Goal: Information Seeking & Learning: Learn about a topic

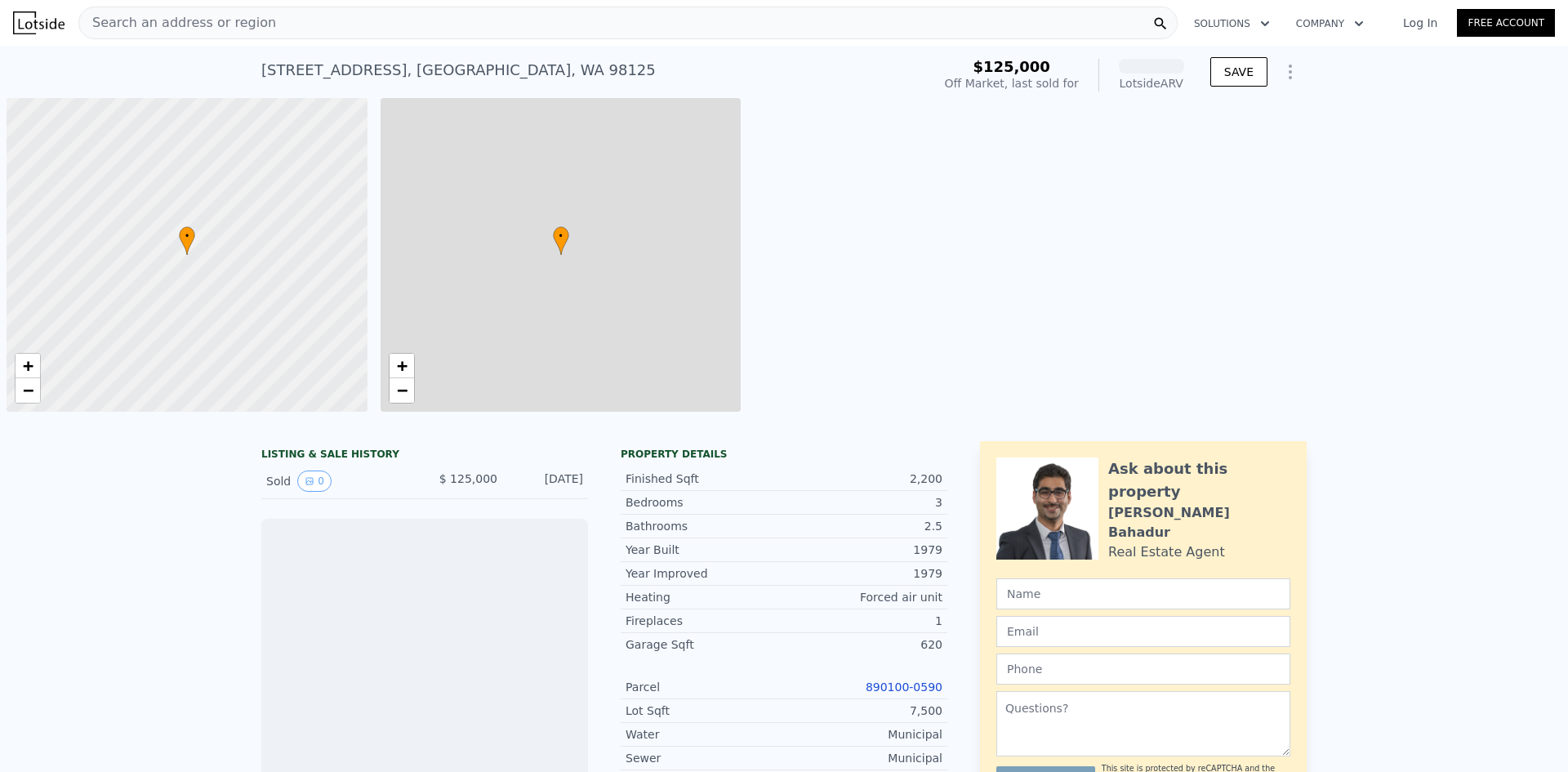
scroll to position [0, 7]
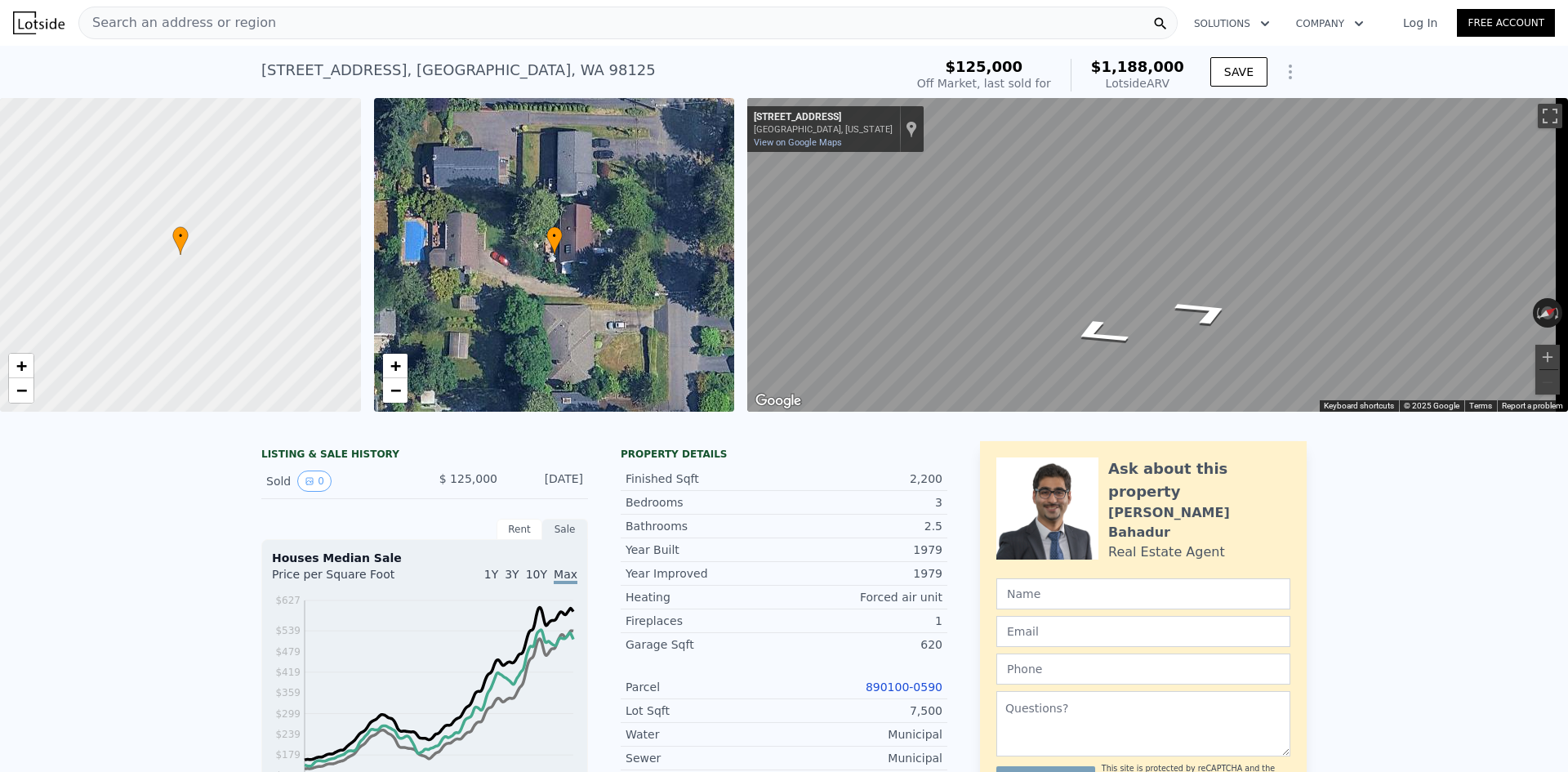
click at [688, 294] on div "• + − • + − ← Move left → Move right ↑ Move up ↓ Move down + Zoom in - Zoom out…" at bounding box center [784, 255] width 1568 height 314
drag, startPoint x: 628, startPoint y: 63, endPoint x: 234, endPoint y: 74, distance: 394.2
click at [234, 74] on div "[STREET_ADDRESS] Sold [DATE] for $125k (~ARV $1.188m ) $125,000 Off Market, las…" at bounding box center [784, 72] width 1568 height 53
copy div "[STREET_ADDRESS]"
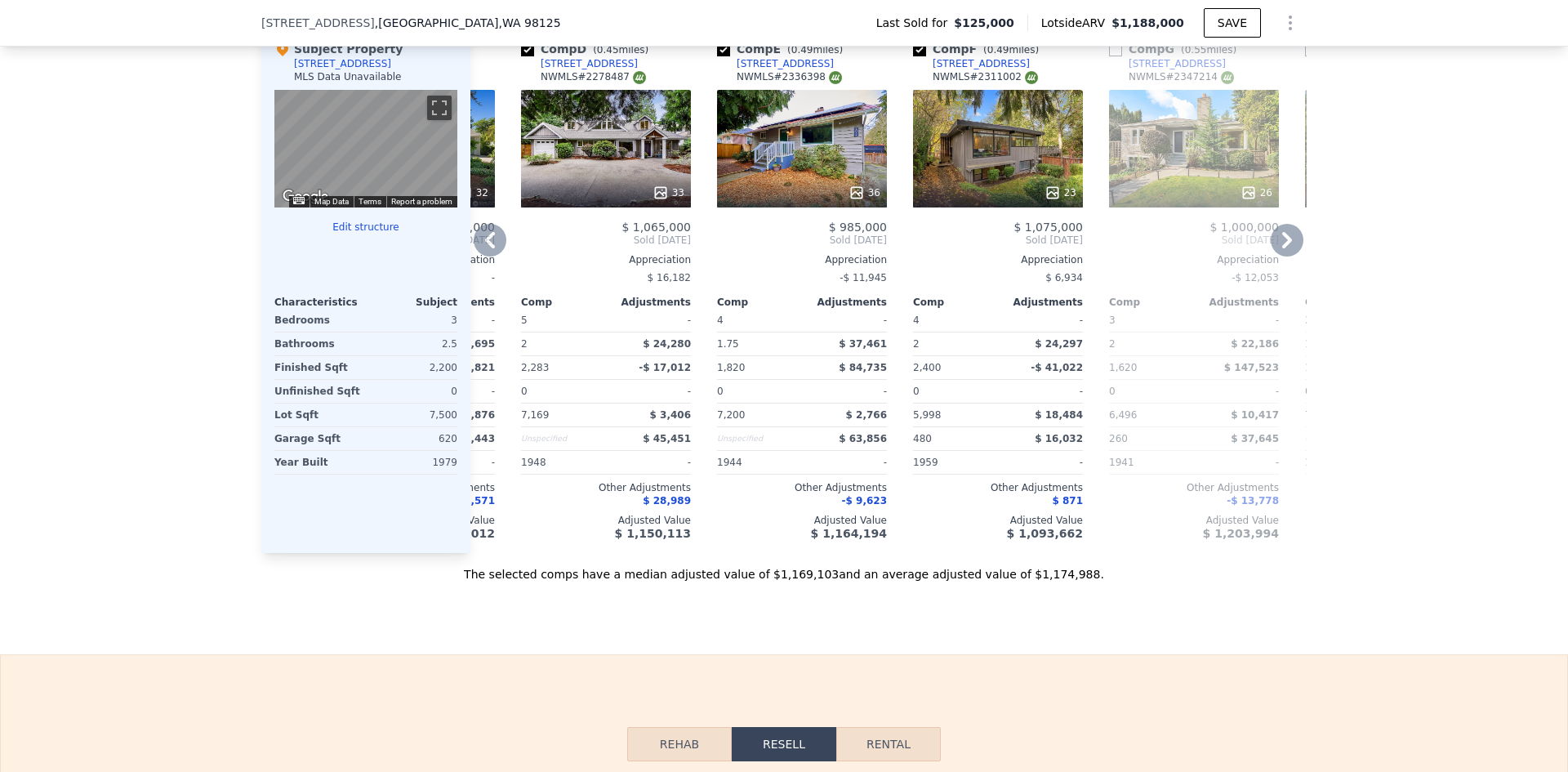
scroll to position [1628, 0]
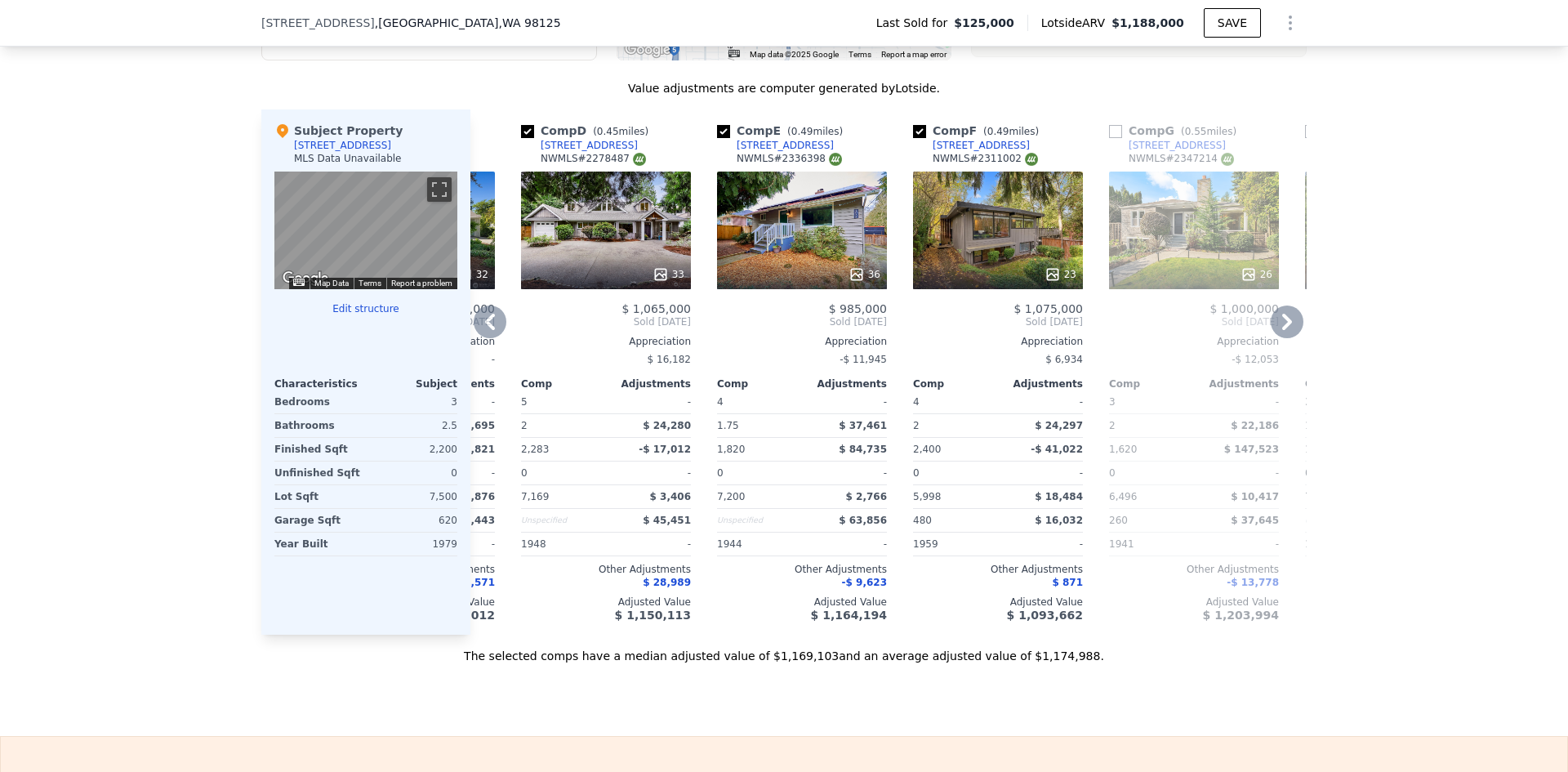
click at [997, 242] on div "23" at bounding box center [998, 230] width 170 height 118
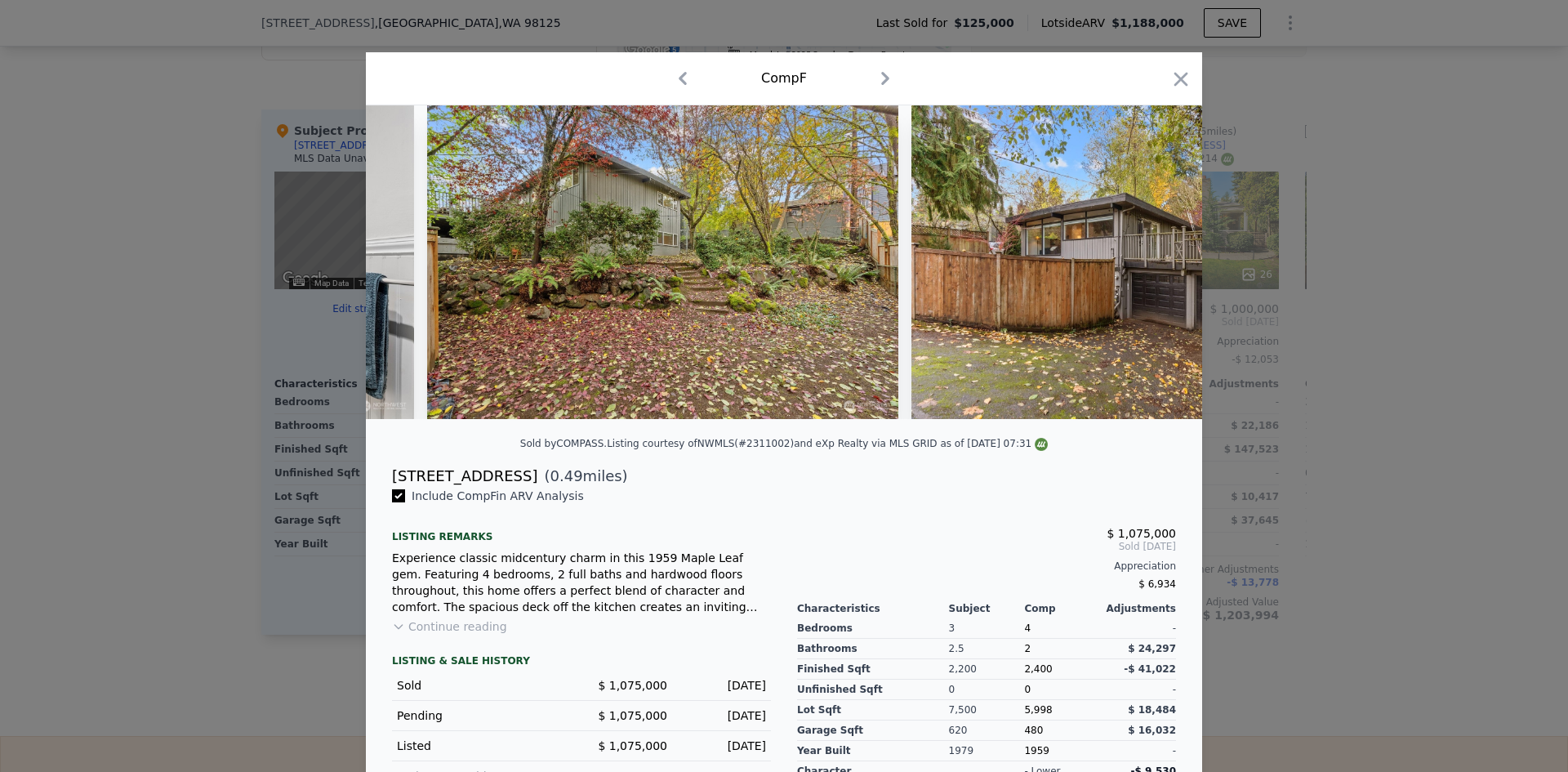
scroll to position [0, 10093]
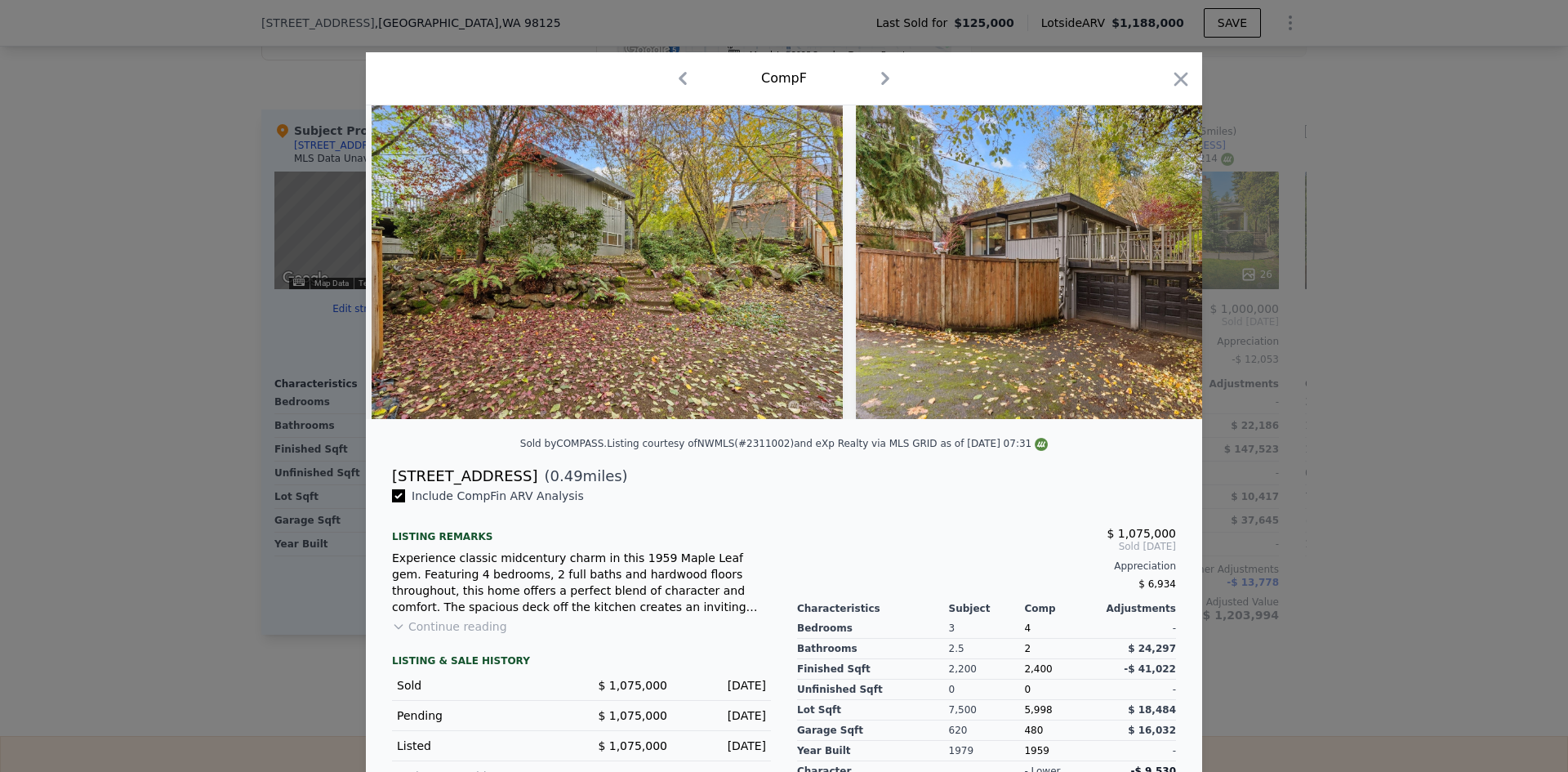
click at [1367, 363] on div at bounding box center [784, 386] width 1568 height 772
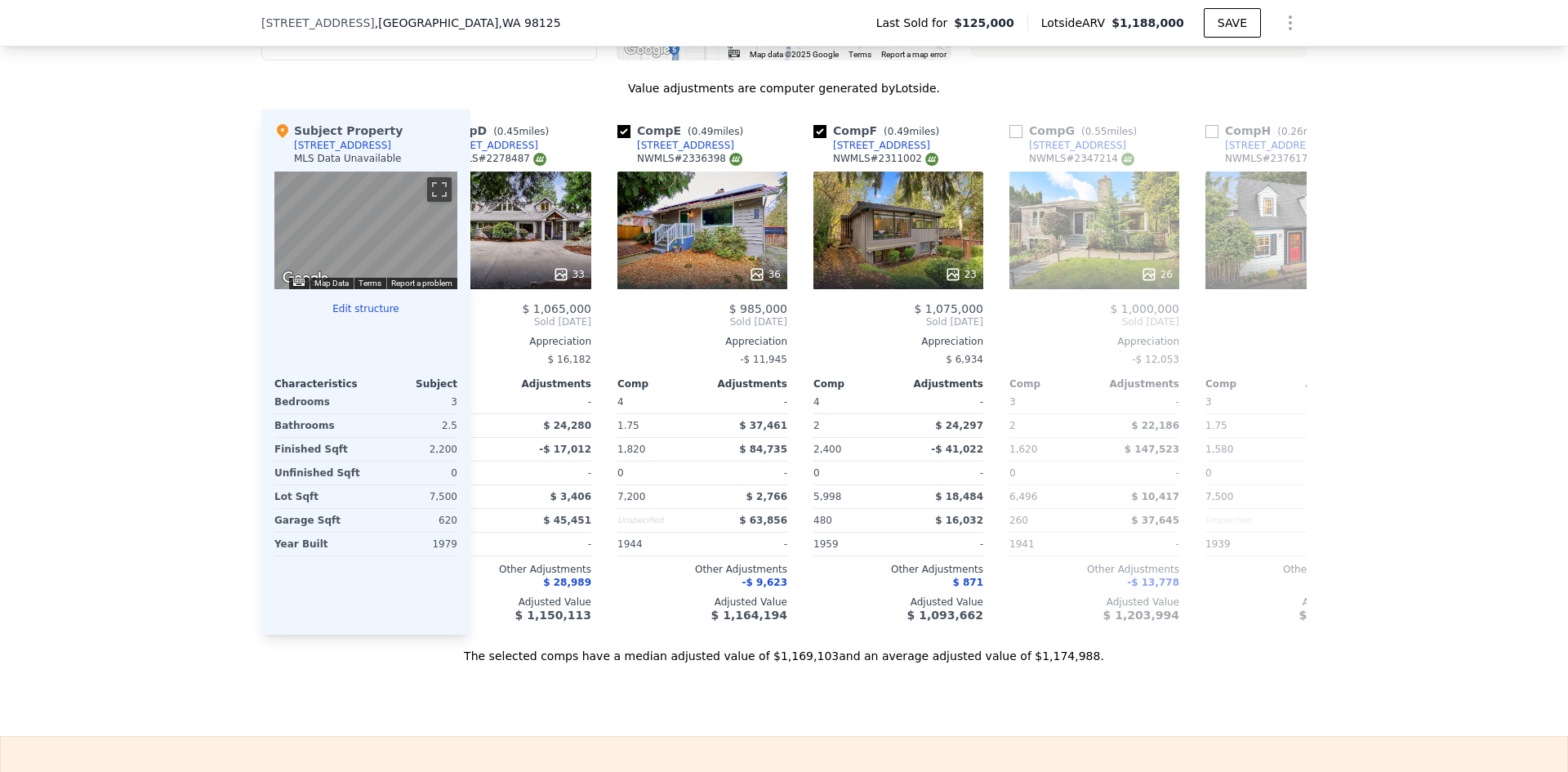
scroll to position [0, 664]
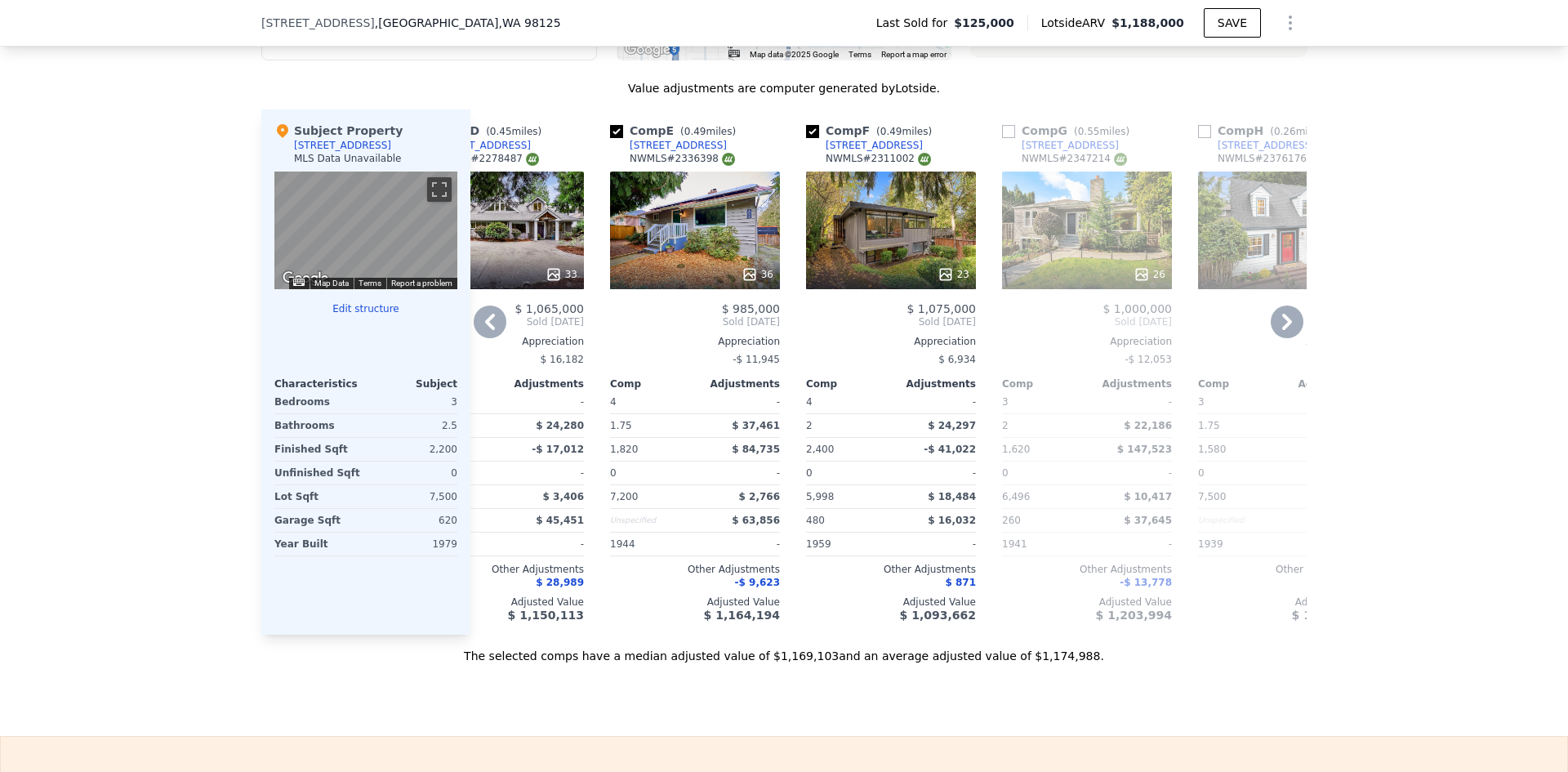
click at [671, 235] on div "36" at bounding box center [695, 230] width 170 height 118
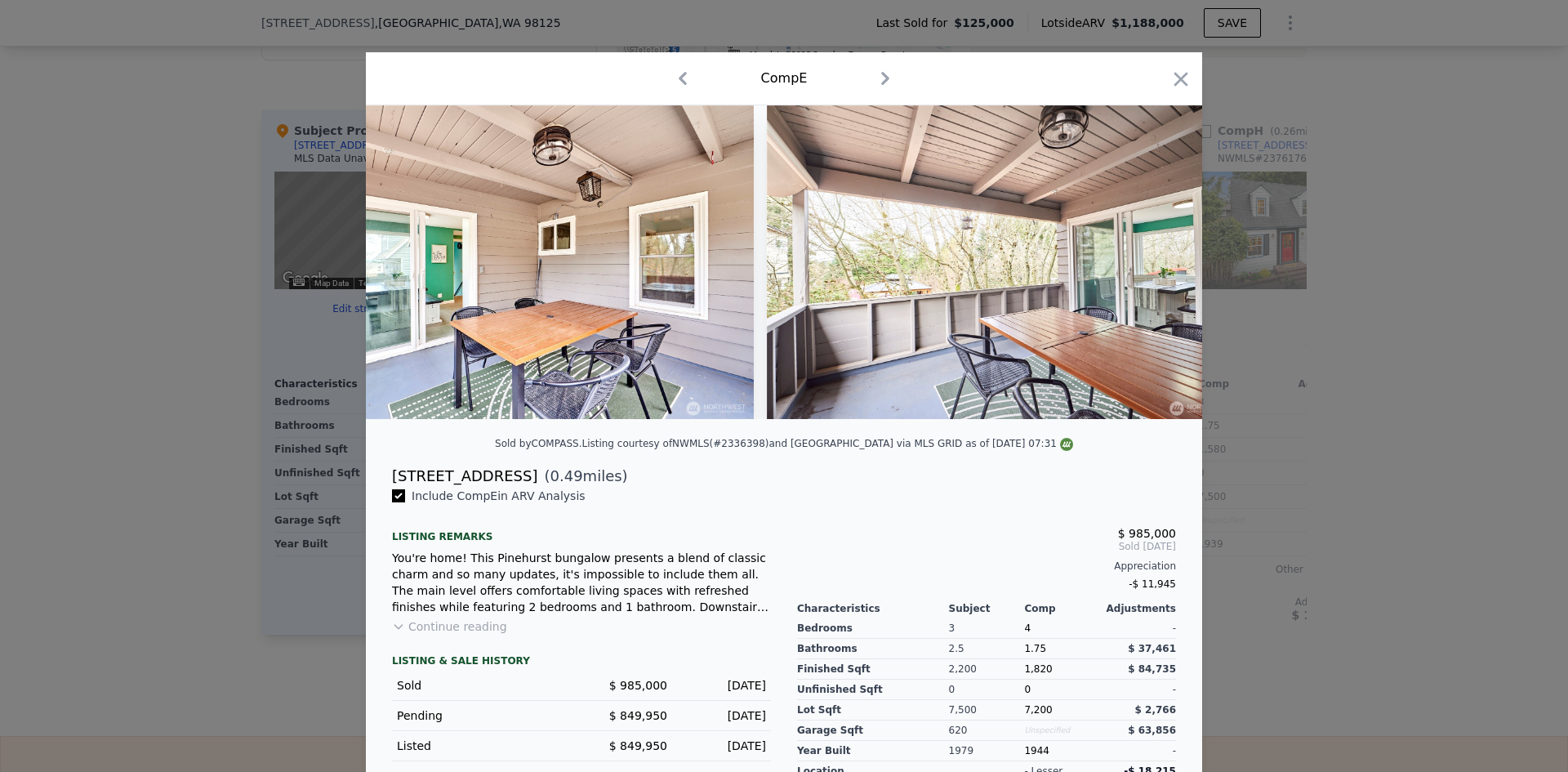
scroll to position [0, 11194]
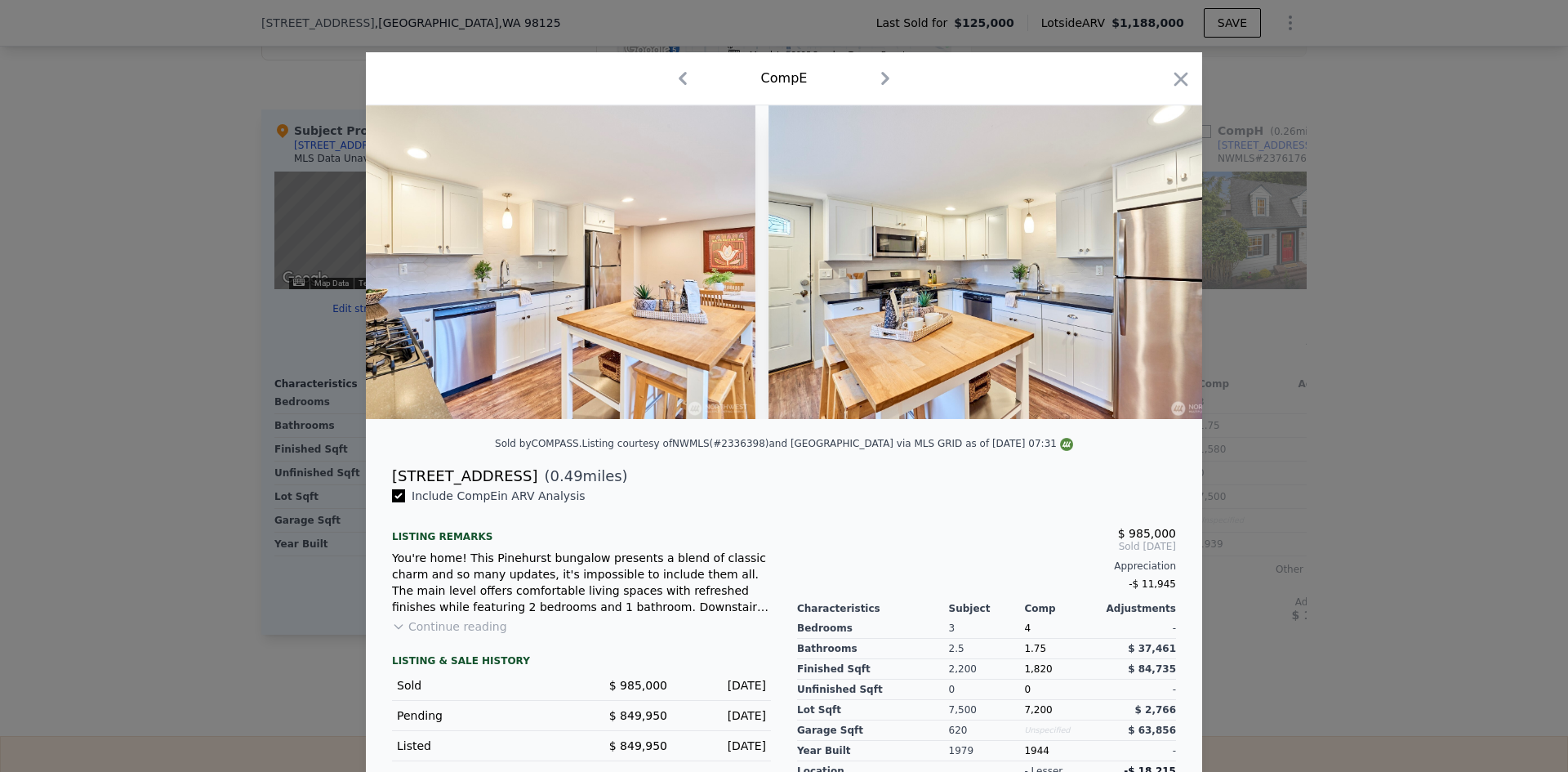
click at [1219, 431] on div at bounding box center [784, 386] width 1568 height 772
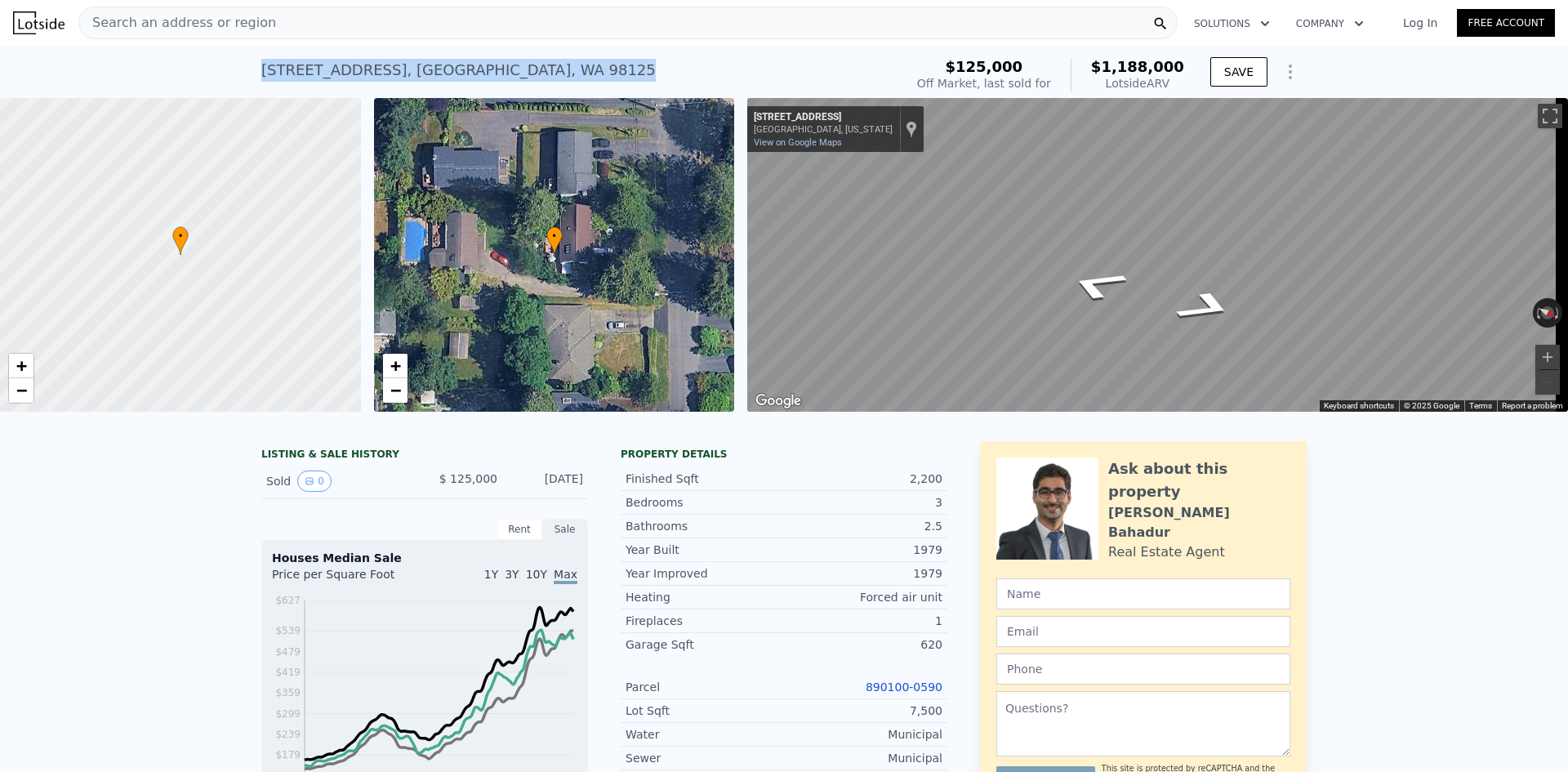
drag, startPoint x: 556, startPoint y: 77, endPoint x: 186, endPoint y: 78, distance: 370.0
click at [186, 78] on div "[STREET_ADDRESS] Sold [DATE] for $125k (~ARV $1.188m ) $125,000 Off Market, las…" at bounding box center [784, 72] width 1568 height 53
copy div "[STREET_ADDRESS]"
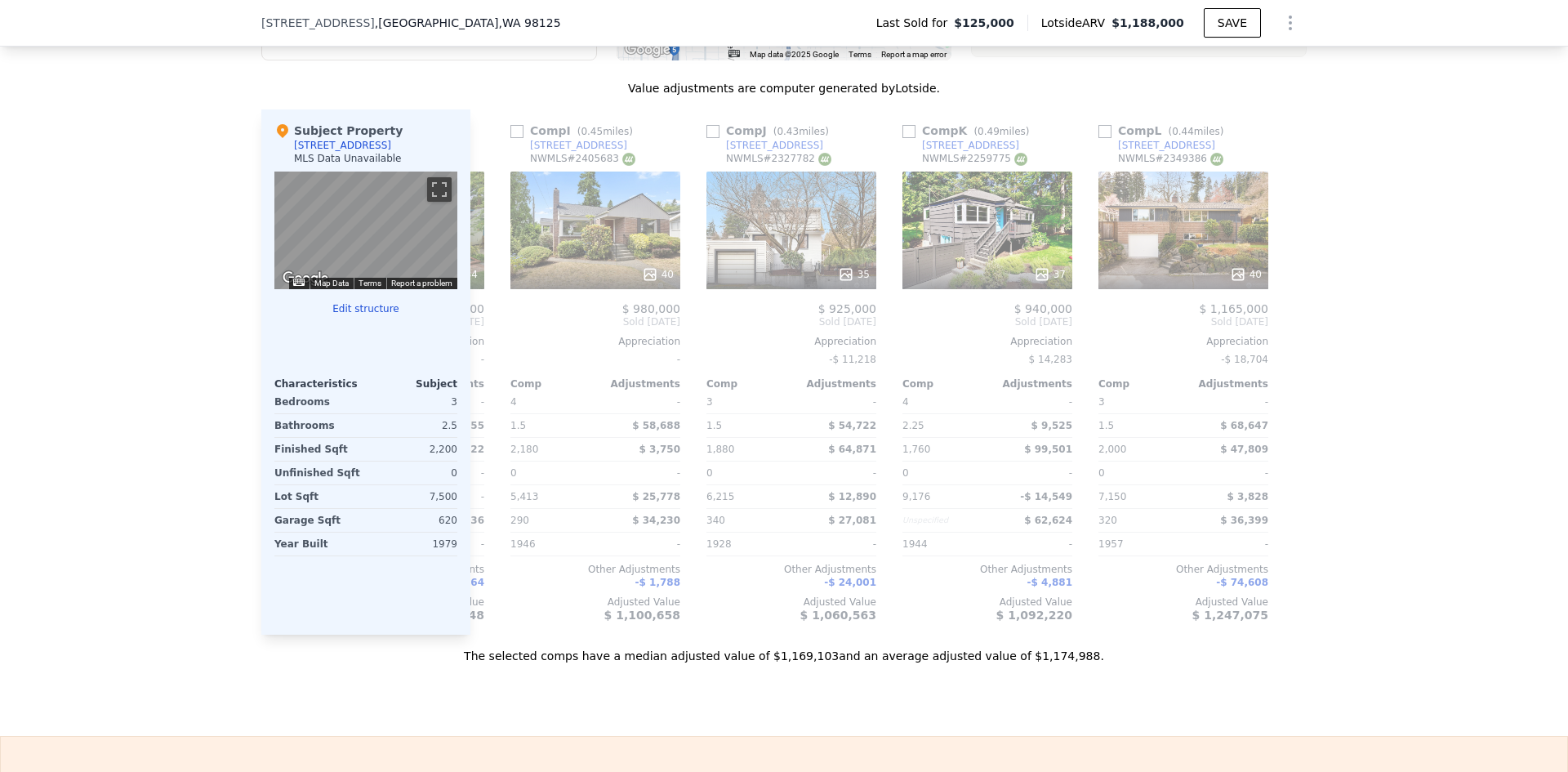
scroll to position [0, 1554]
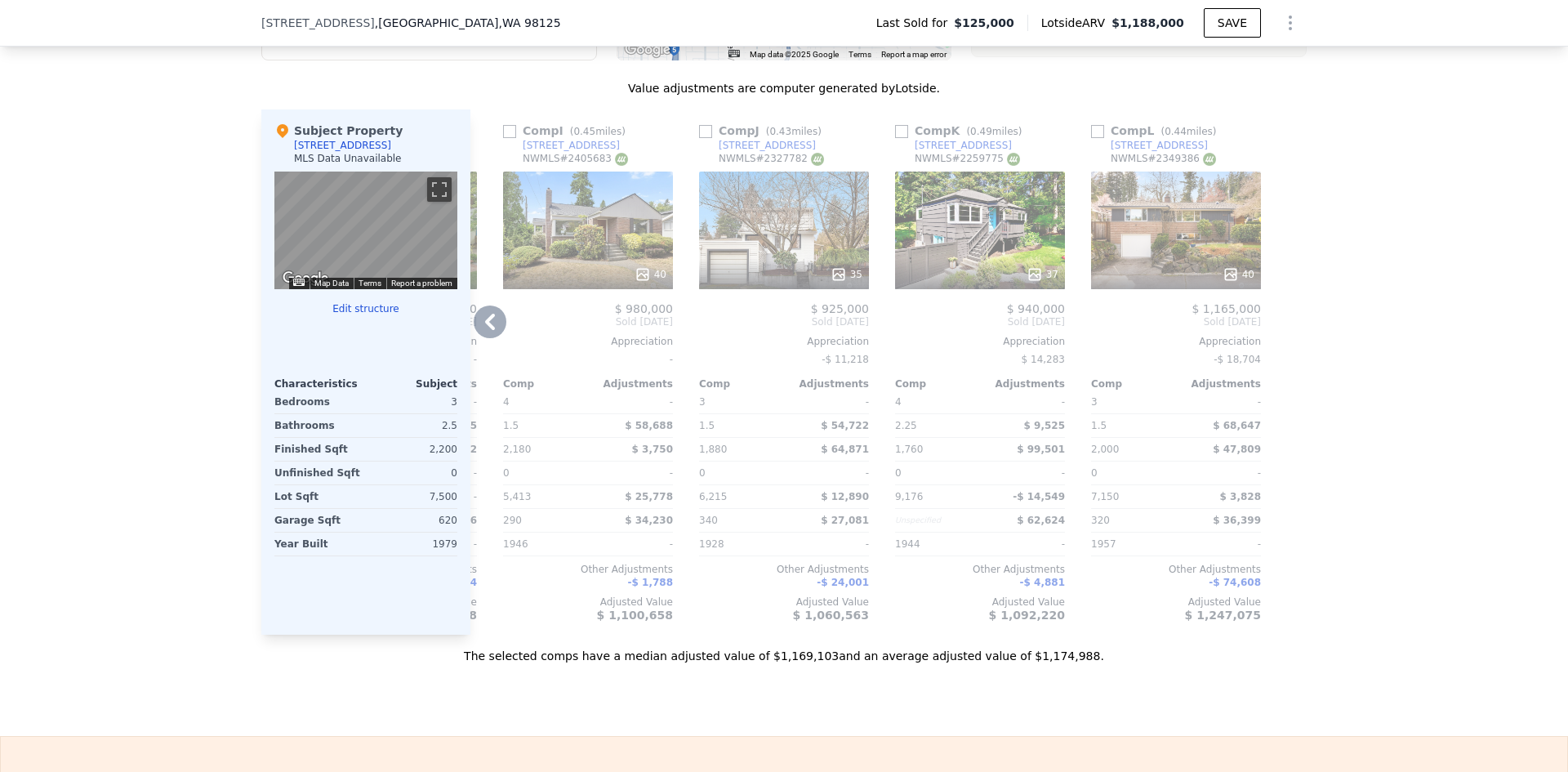
click at [1201, 280] on div "40" at bounding box center [1176, 274] width 156 height 17
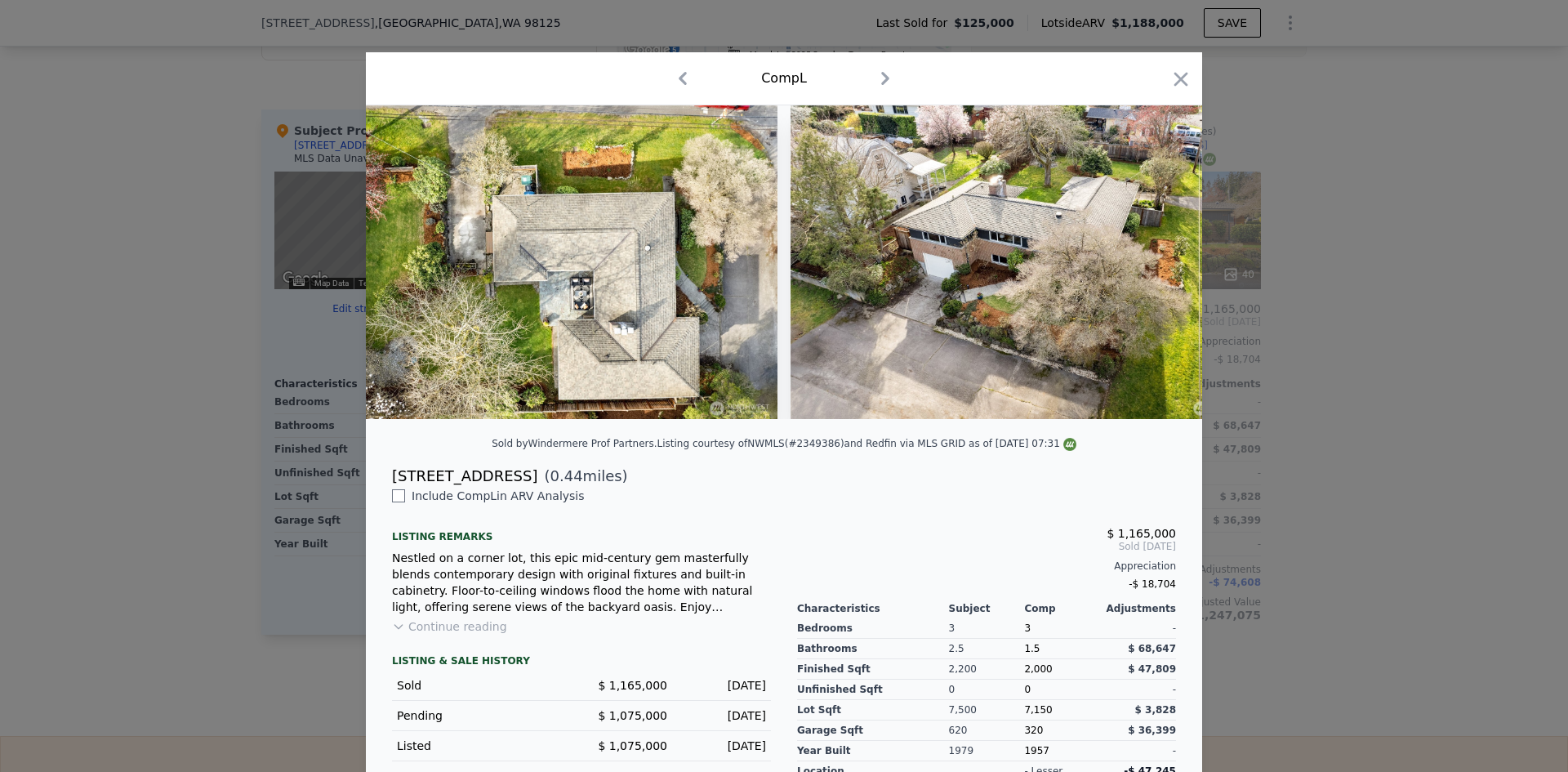
scroll to position [0, 18491]
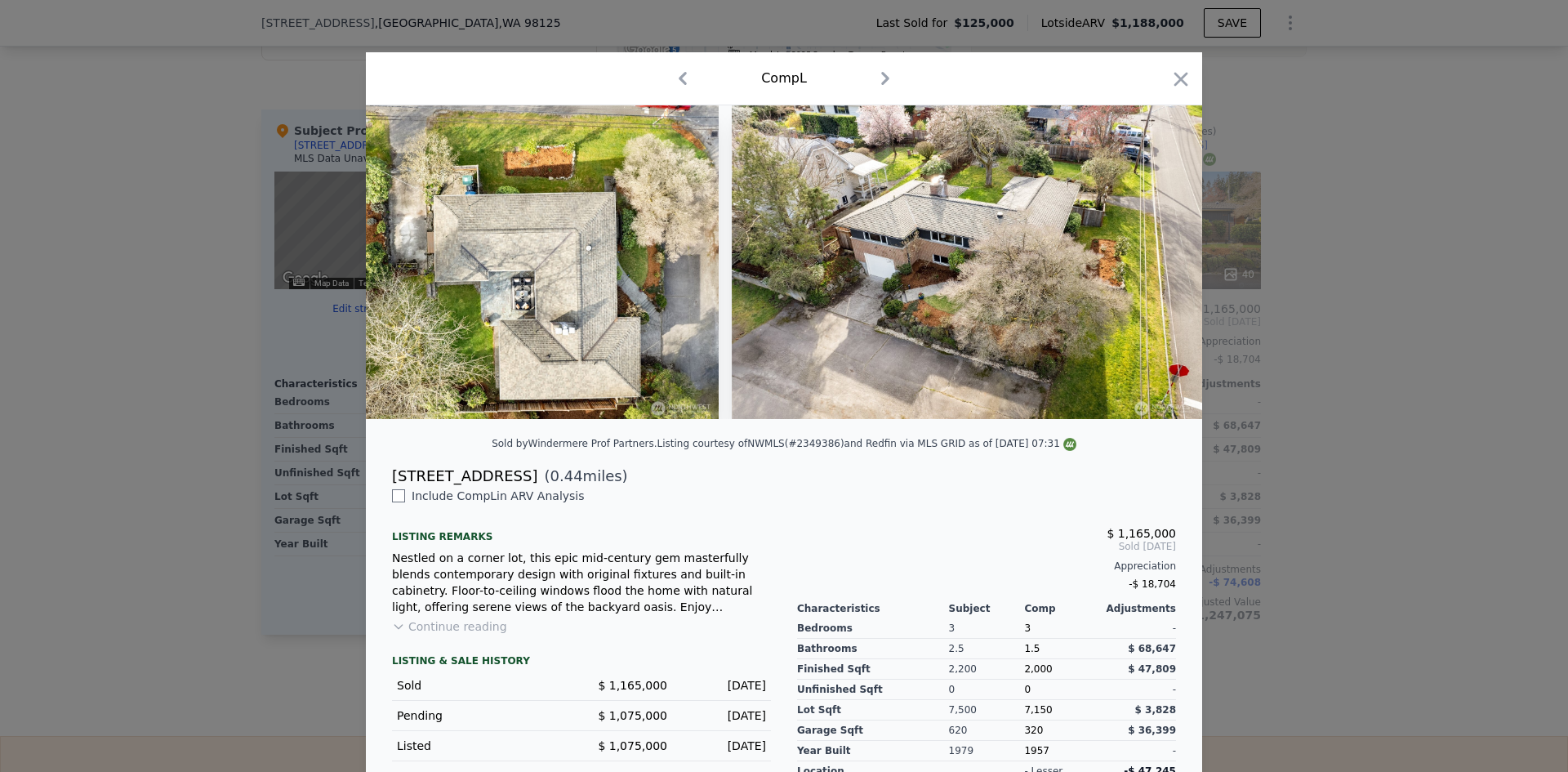
click at [1303, 512] on div at bounding box center [784, 386] width 1568 height 772
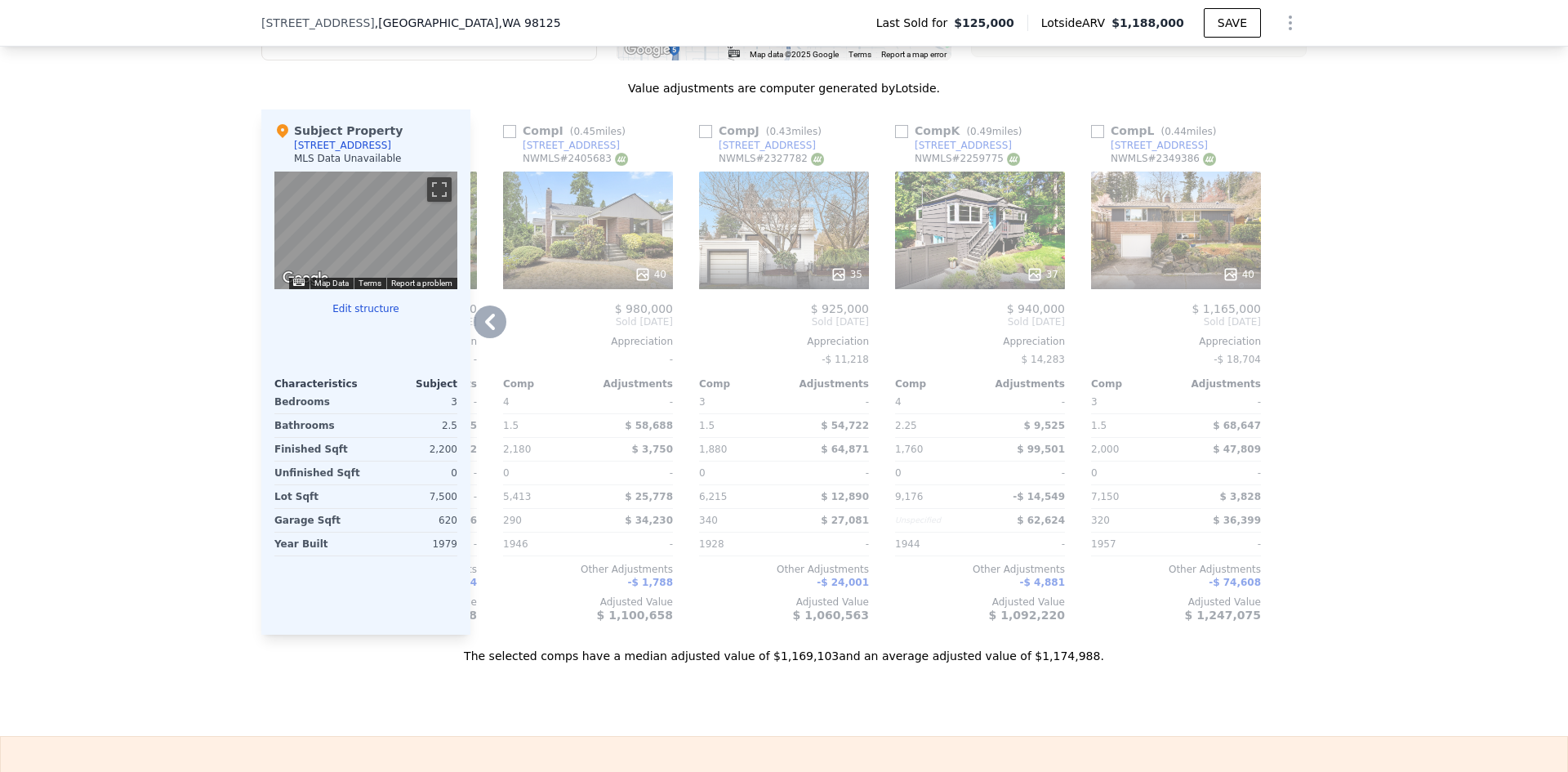
drag, startPoint x: 1200, startPoint y: 153, endPoint x: 1184, endPoint y: 159, distance: 17.1
click at [1184, 159] on div "Comp L ( 0.44 miles) [STREET_ADDRESS] # 2349386" at bounding box center [1175, 147] width 170 height 49
click at [1158, 166] on div "NWMLS # 2349386" at bounding box center [1163, 159] width 105 height 14
click at [1161, 152] on div "[STREET_ADDRESS]" at bounding box center [1159, 144] width 97 height 13
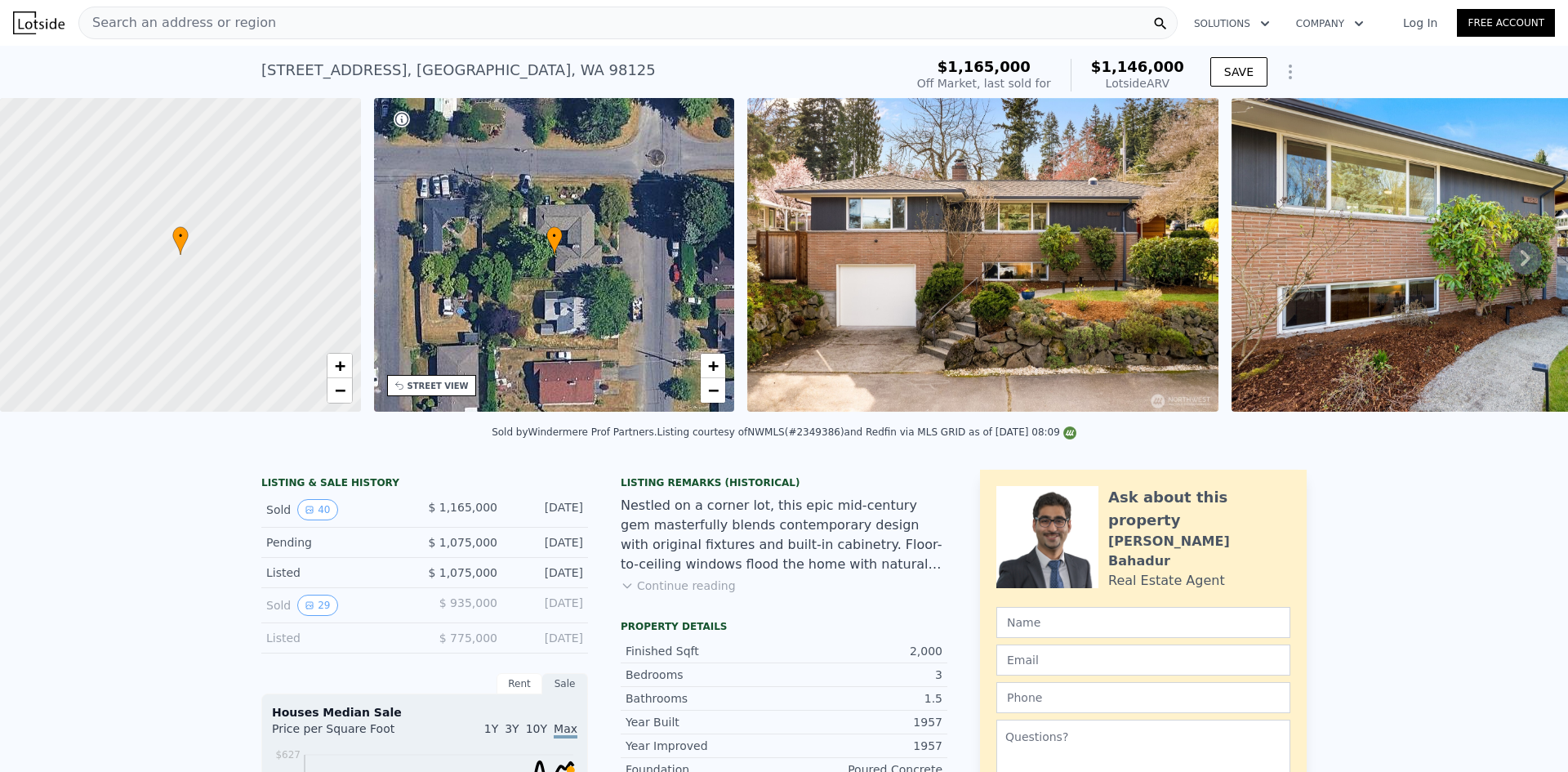
click at [335, 23] on div "Search an address or region" at bounding box center [628, 23] width 1099 height 33
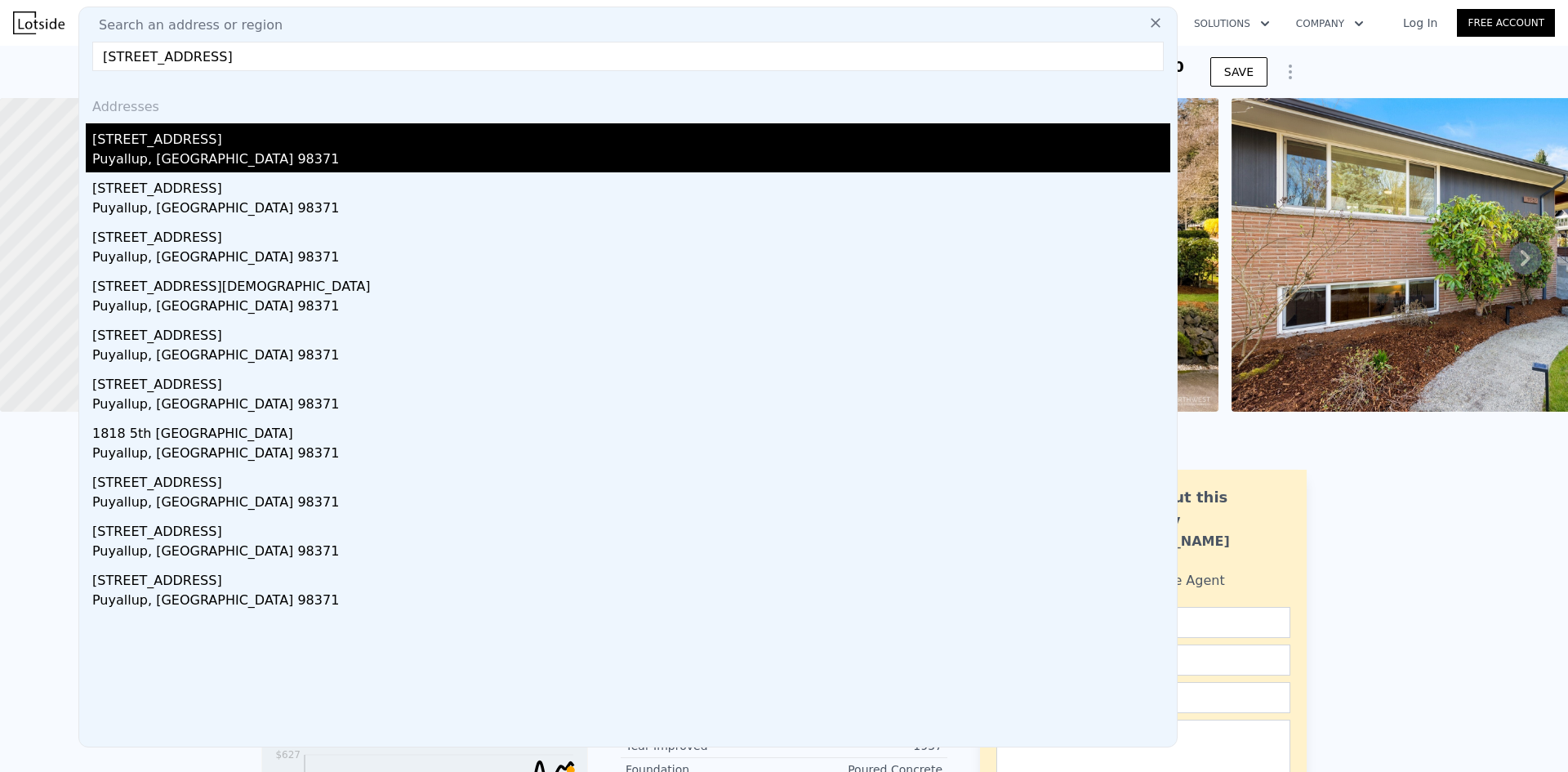
type input "2111 5th St SW, Puyallup, WA 98371"
click at [265, 140] on div "2111 5th St SW" at bounding box center [631, 136] width 1078 height 26
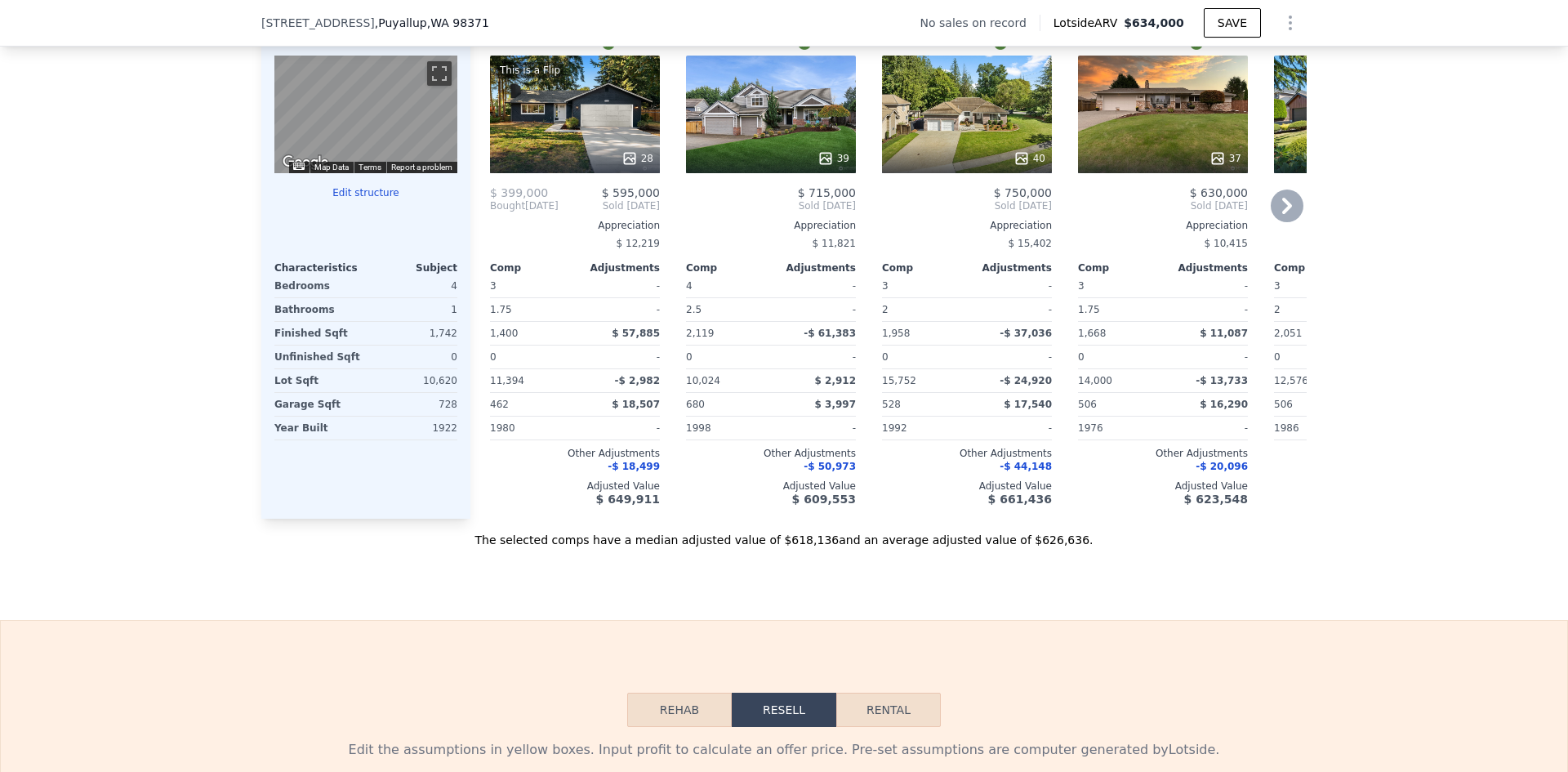
scroll to position [1710, 0]
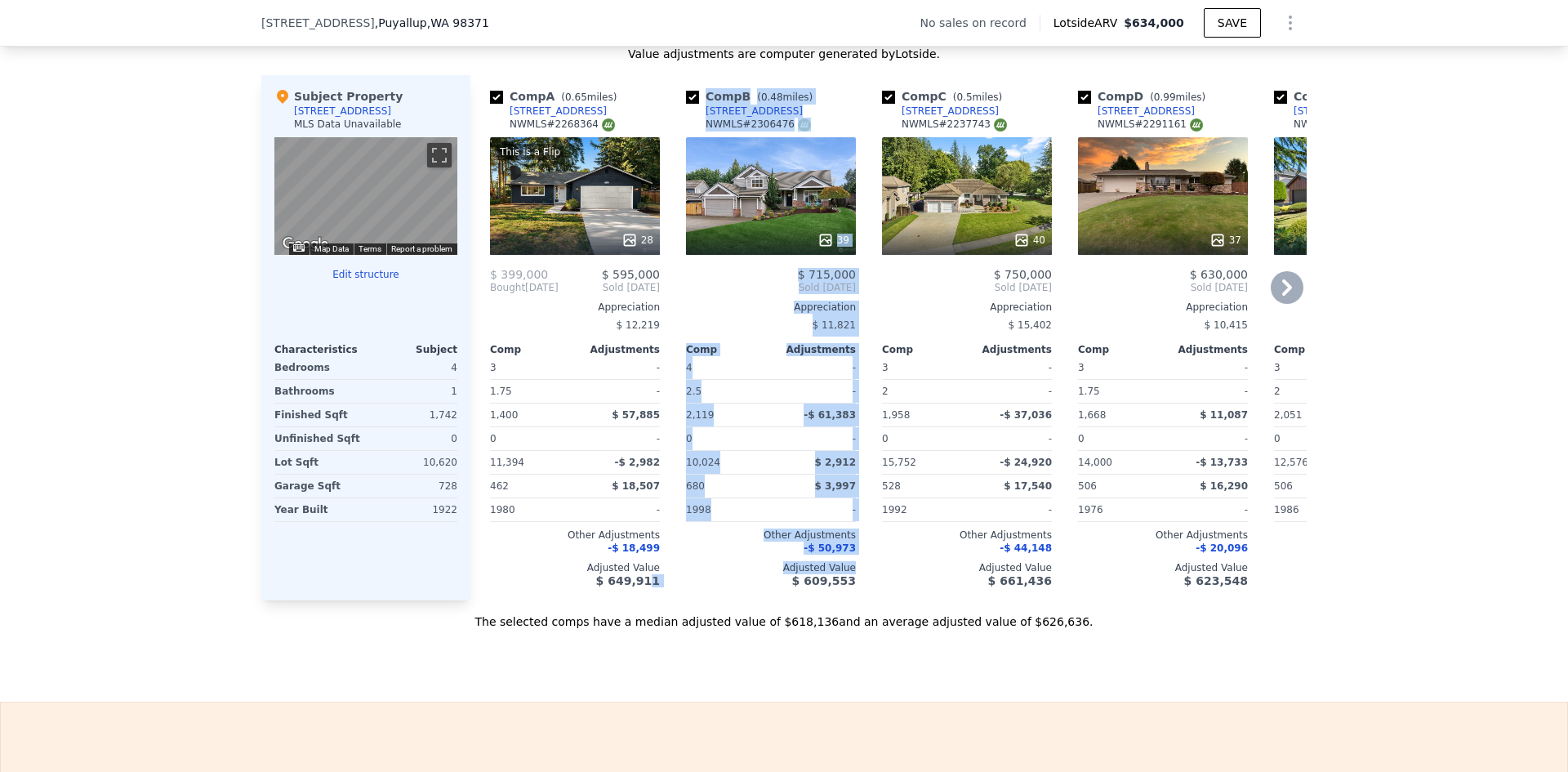
drag, startPoint x: 647, startPoint y: 611, endPoint x: 669, endPoint y: 612, distance: 22.0
click at [669, 600] on div "Comp A ( 0.65 miles) 409 28th Ave SE NWMLS # 2268364 This is a Flip 28 $ 399,00…" at bounding box center [889, 337] width 836 height 525
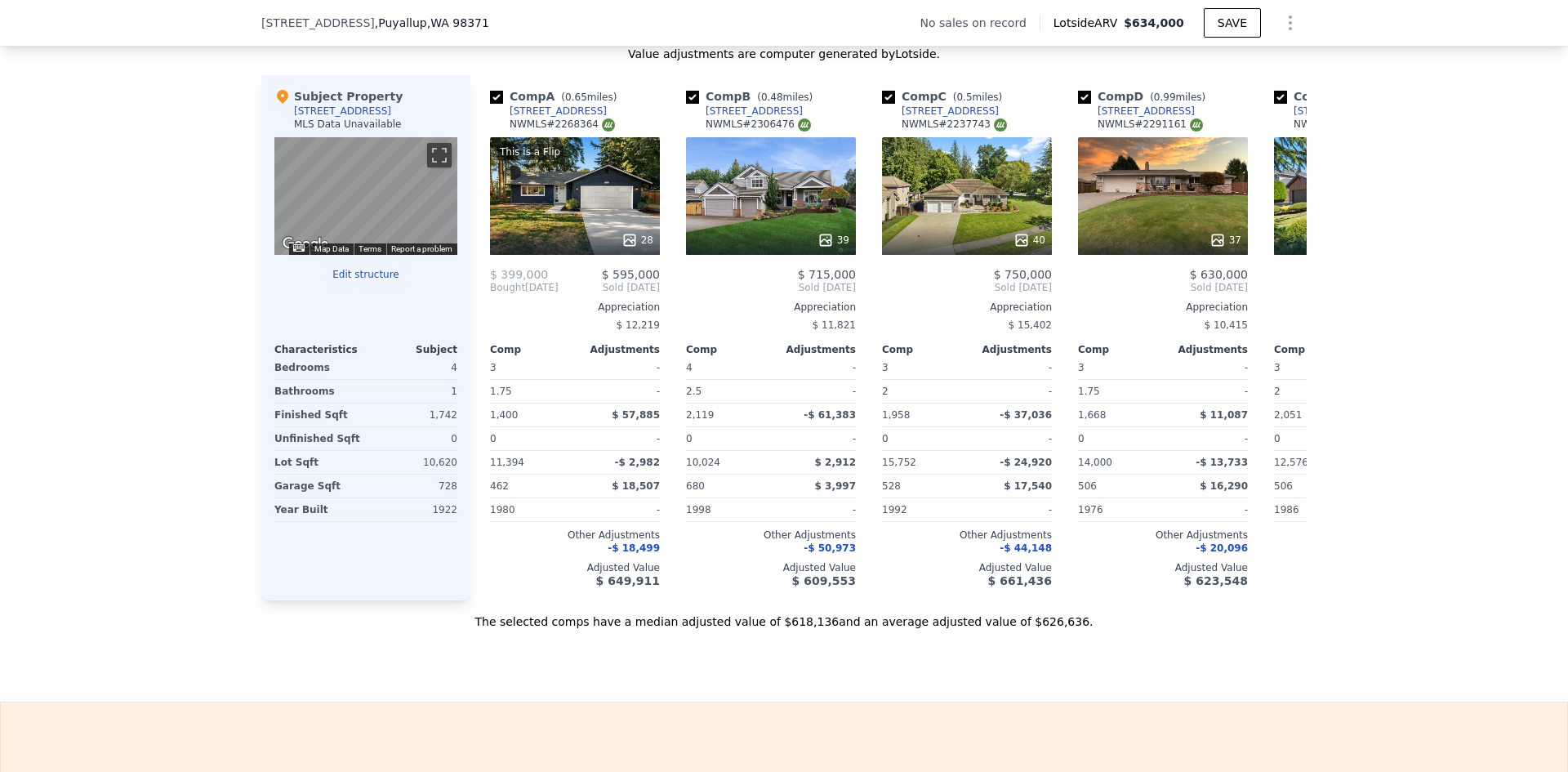
click at [647, 626] on div "The selected comps have a median adjusted value of $618,136 and an average adju…" at bounding box center [784, 615] width 1045 height 29
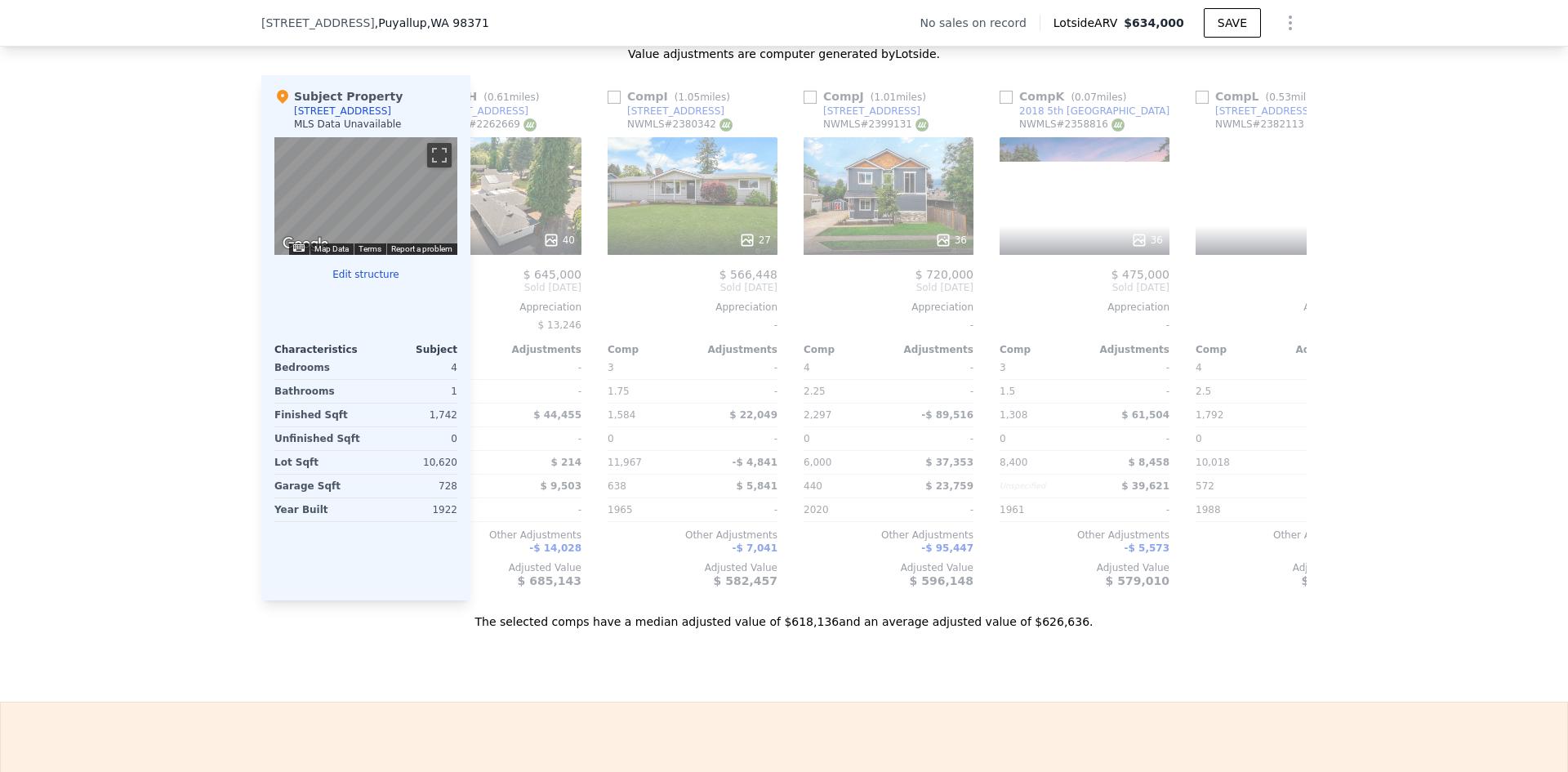
scroll to position [0, 1554]
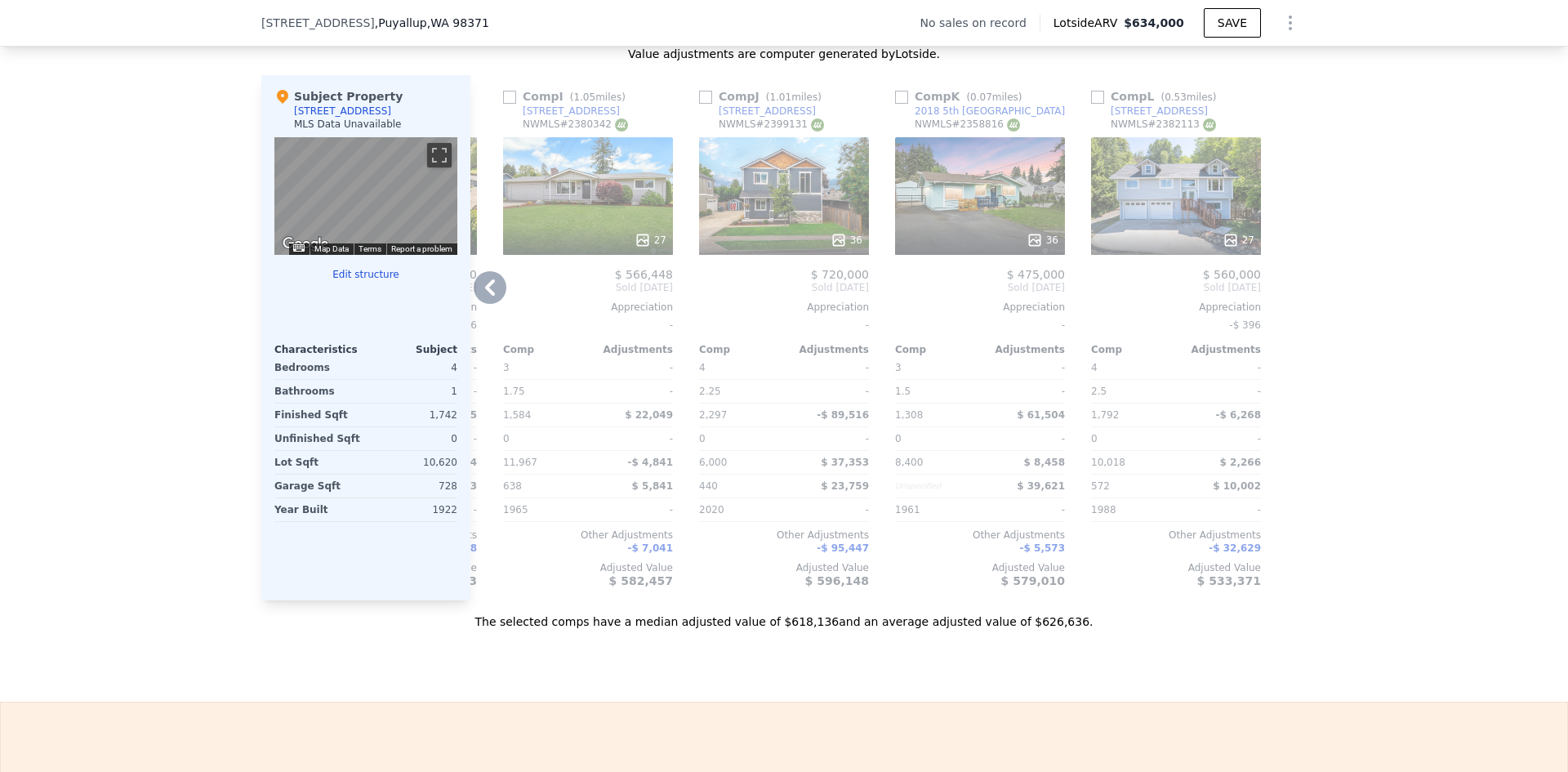
click at [1020, 187] on div "36" at bounding box center [979, 196] width 170 height 118
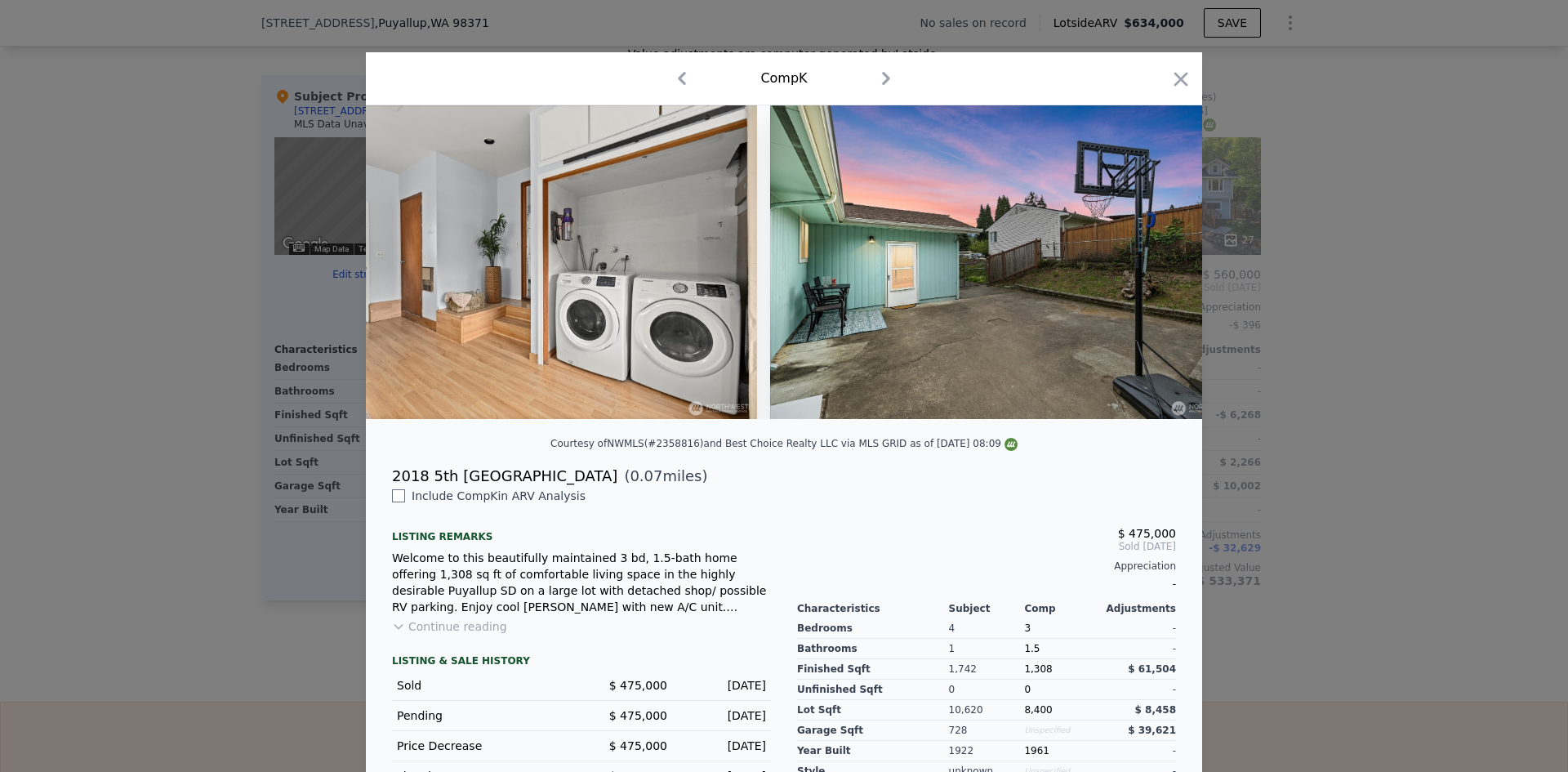
scroll to position [0, 8130]
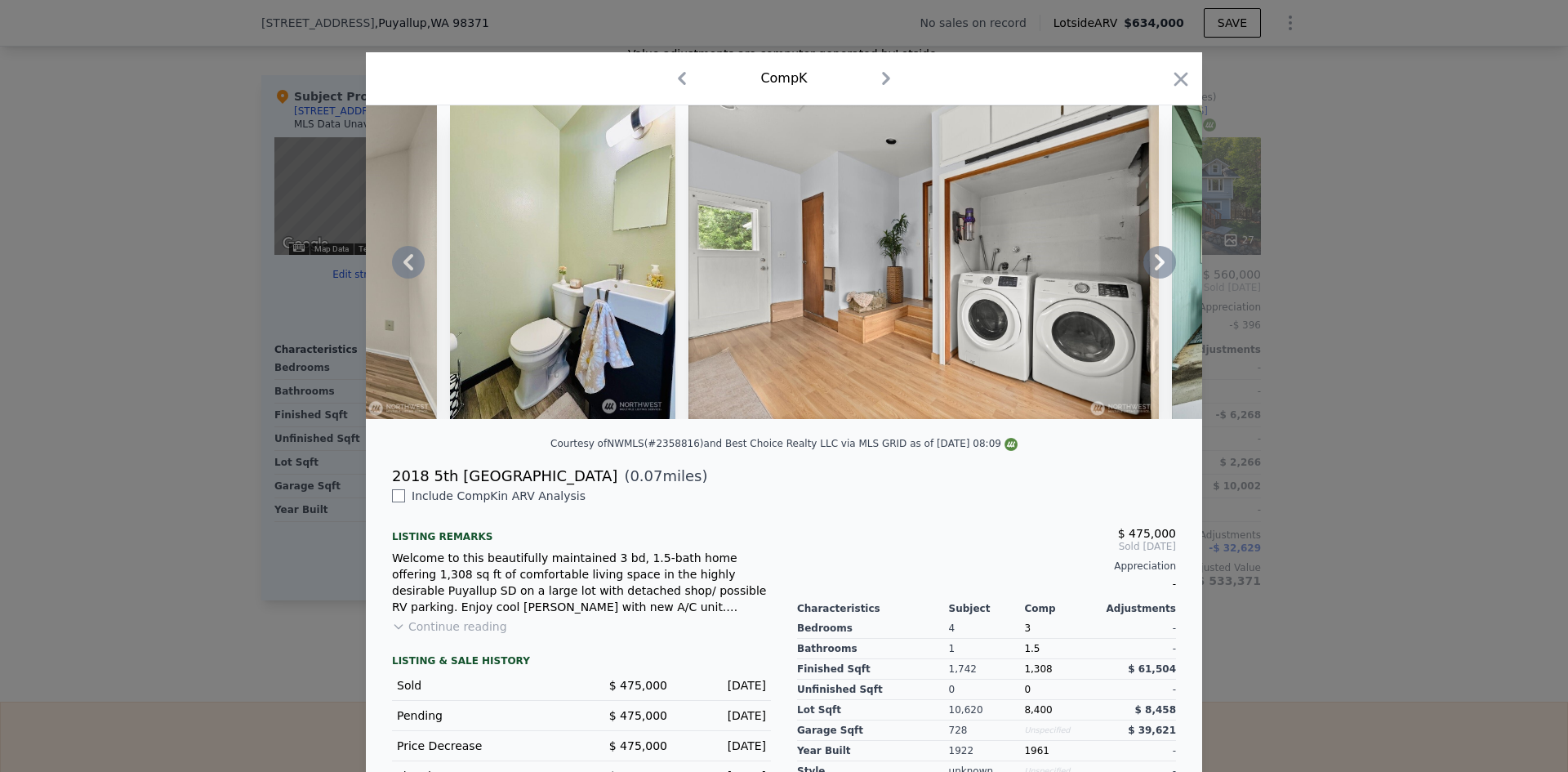
click at [410, 396] on img at bounding box center [202, 262] width 471 height 314
click at [229, 377] on div at bounding box center [784, 386] width 1568 height 772
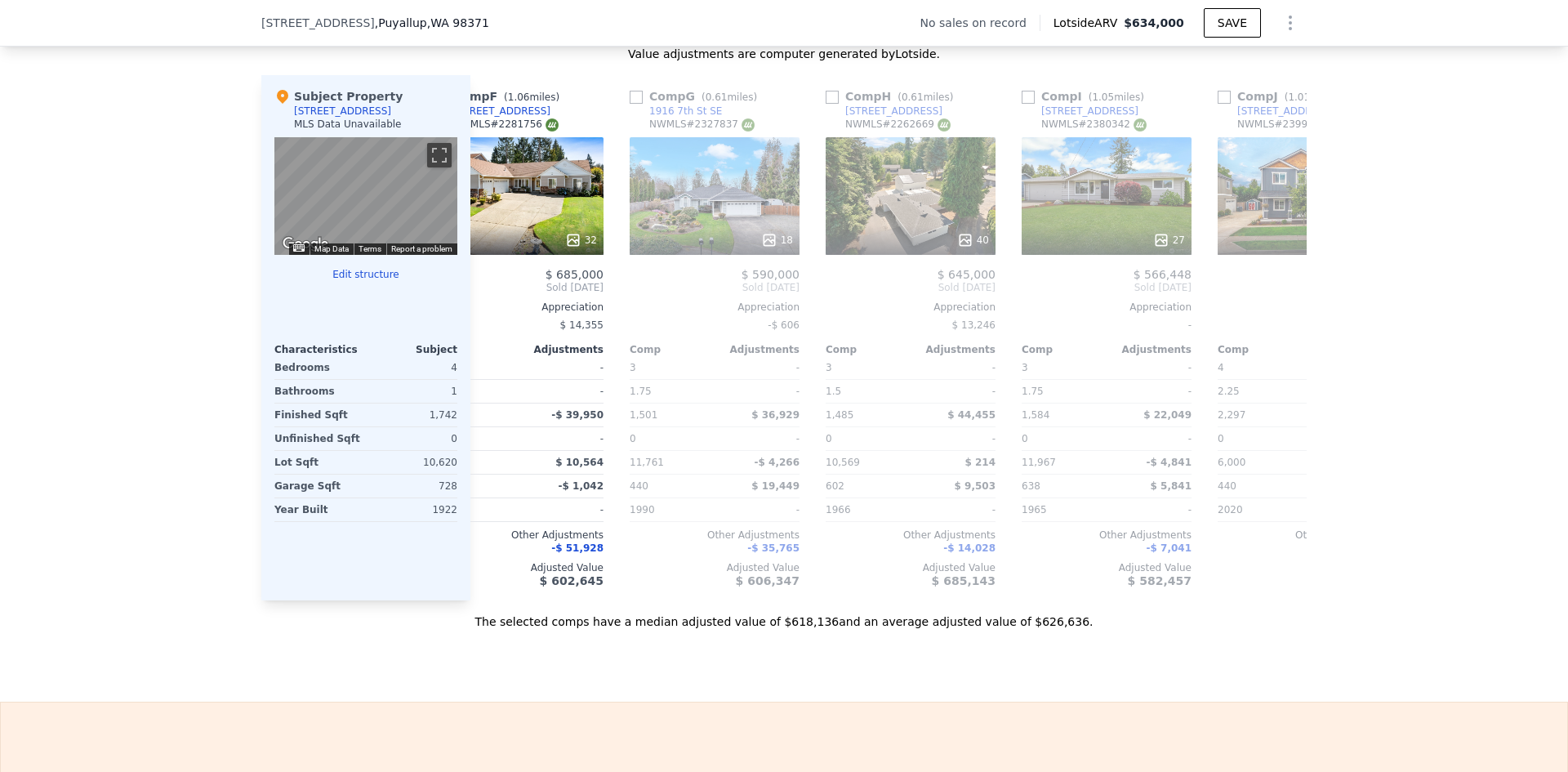
scroll to position [0, 964]
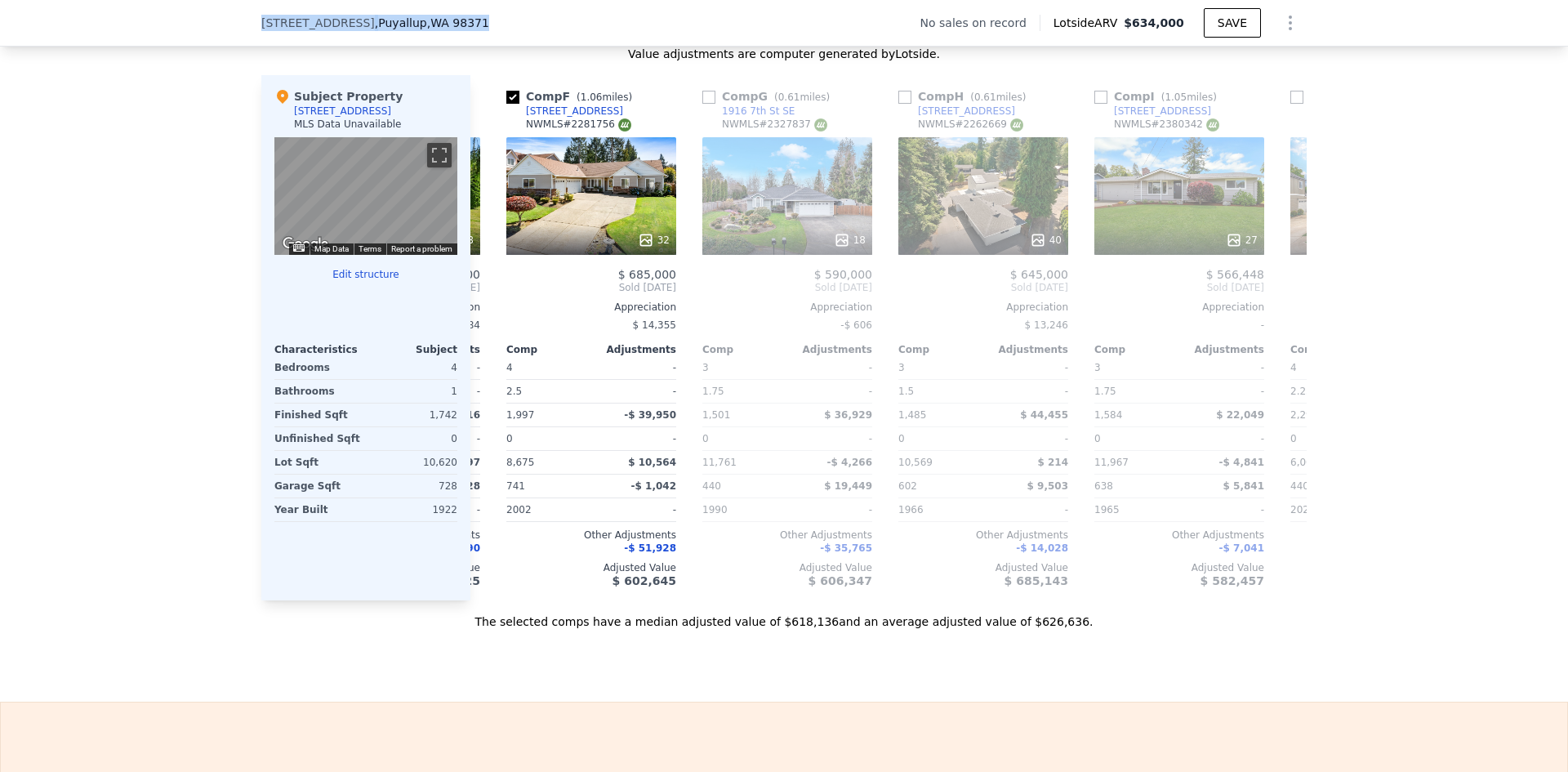
drag, startPoint x: 546, startPoint y: 26, endPoint x: 245, endPoint y: 27, distance: 301.0
click at [245, 27] on div "2111 5th St SW , Puyallup , WA 98371 No sales on record Lotside ARV $634,000 SA…" at bounding box center [784, 23] width 1568 height 47
copy div "2111 5th St SW , Puyallup , WA 98371"
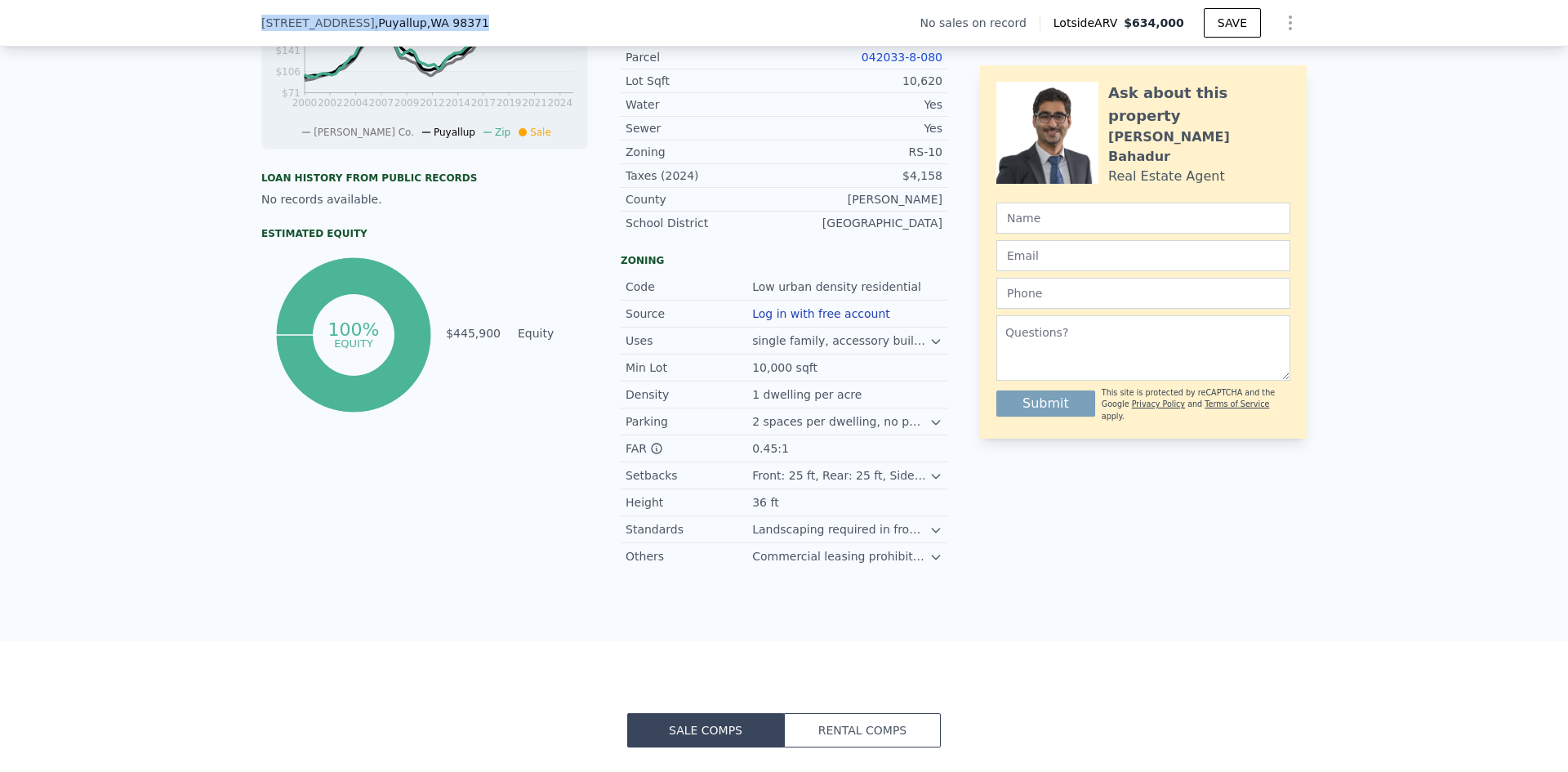
scroll to position [321, 0]
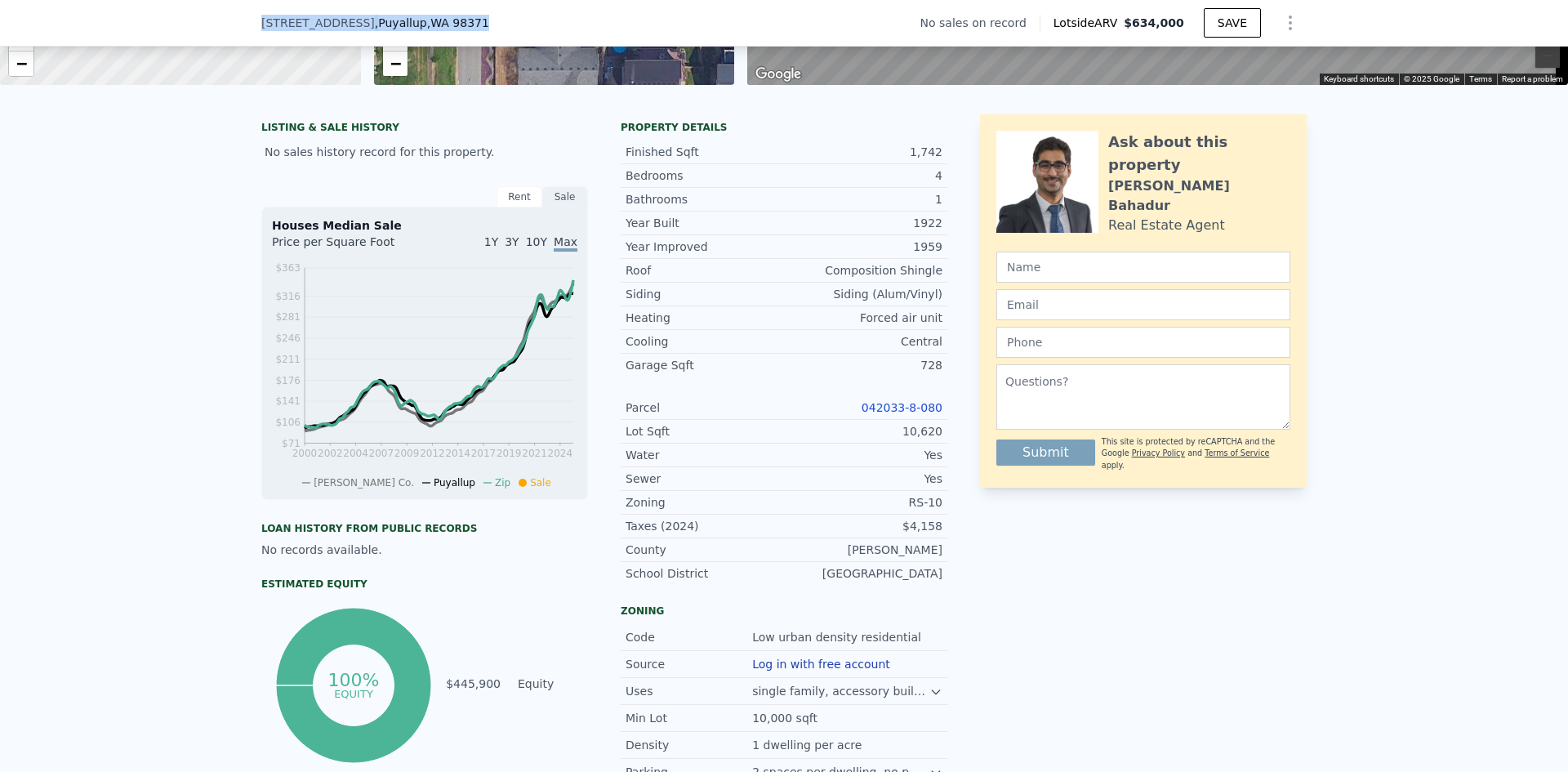
click at [427, 26] on span ", WA 98371" at bounding box center [458, 22] width 62 height 13
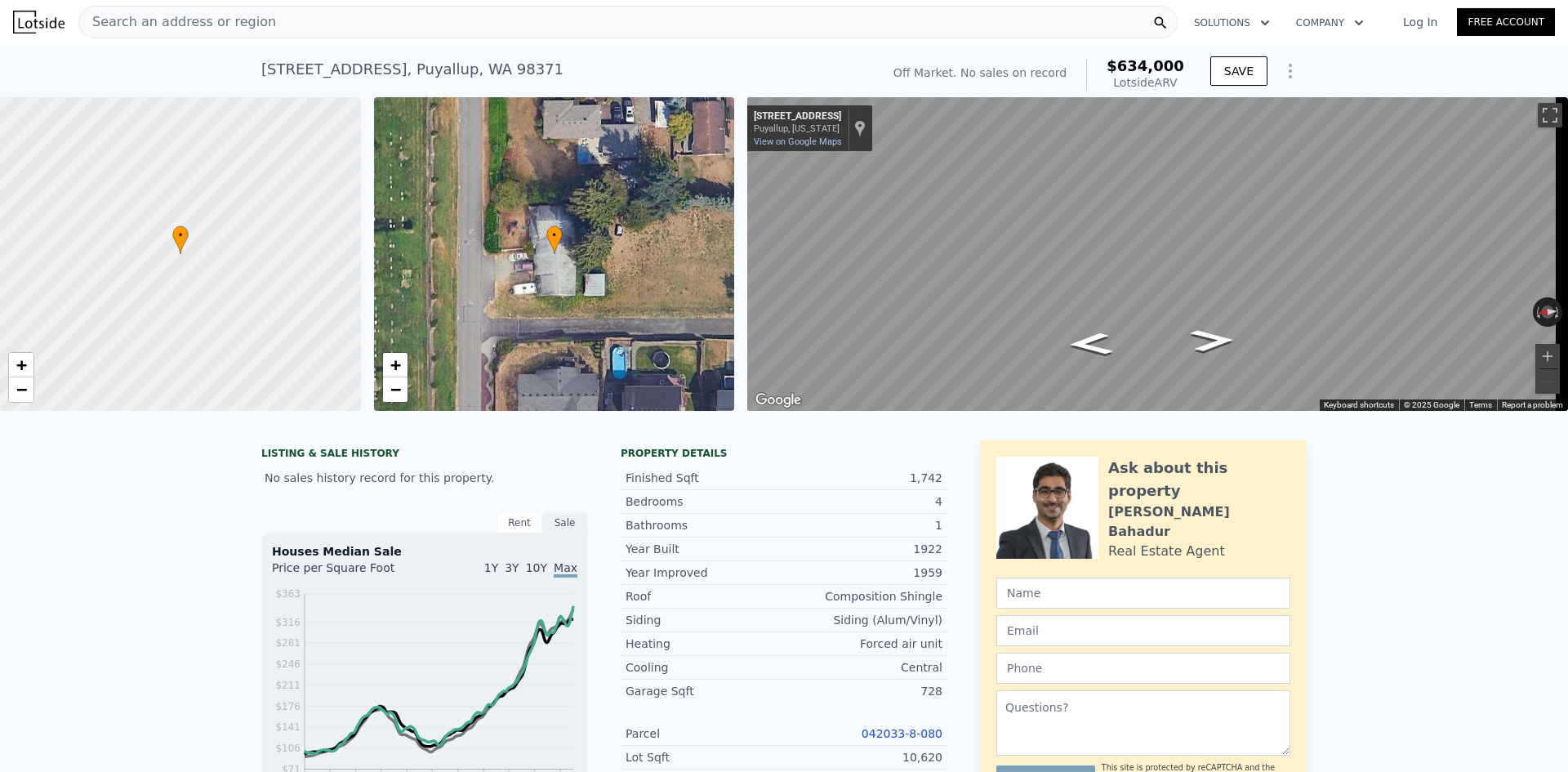
scroll to position [0, 0]
click at [222, 27] on span "Search an address or region" at bounding box center [177, 22] width 197 height 19
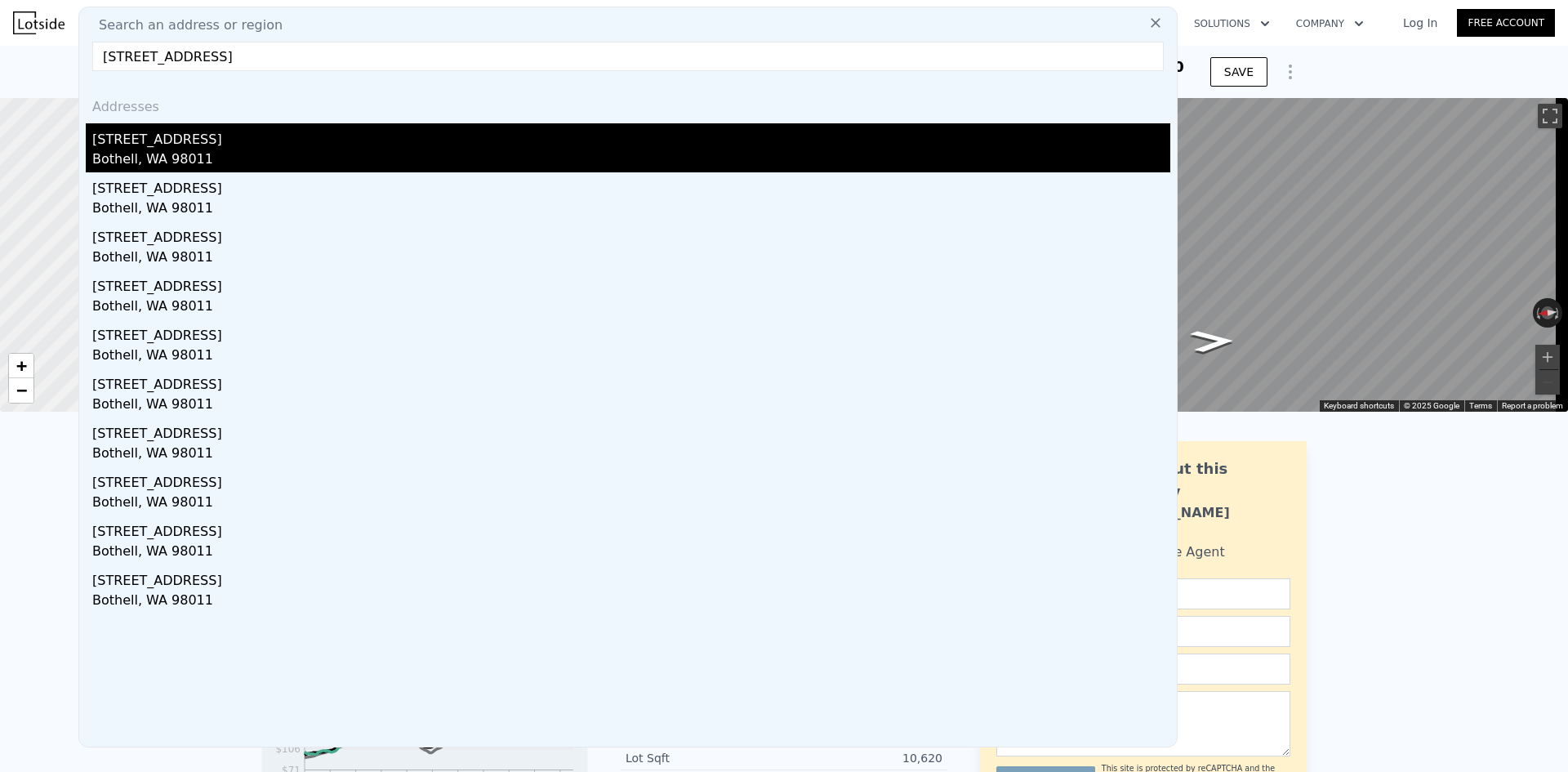
type input "9603 ne 203rd st bothell wa 98011"
click at [196, 136] on div "9603 NE 203rd St" at bounding box center [631, 136] width 1078 height 26
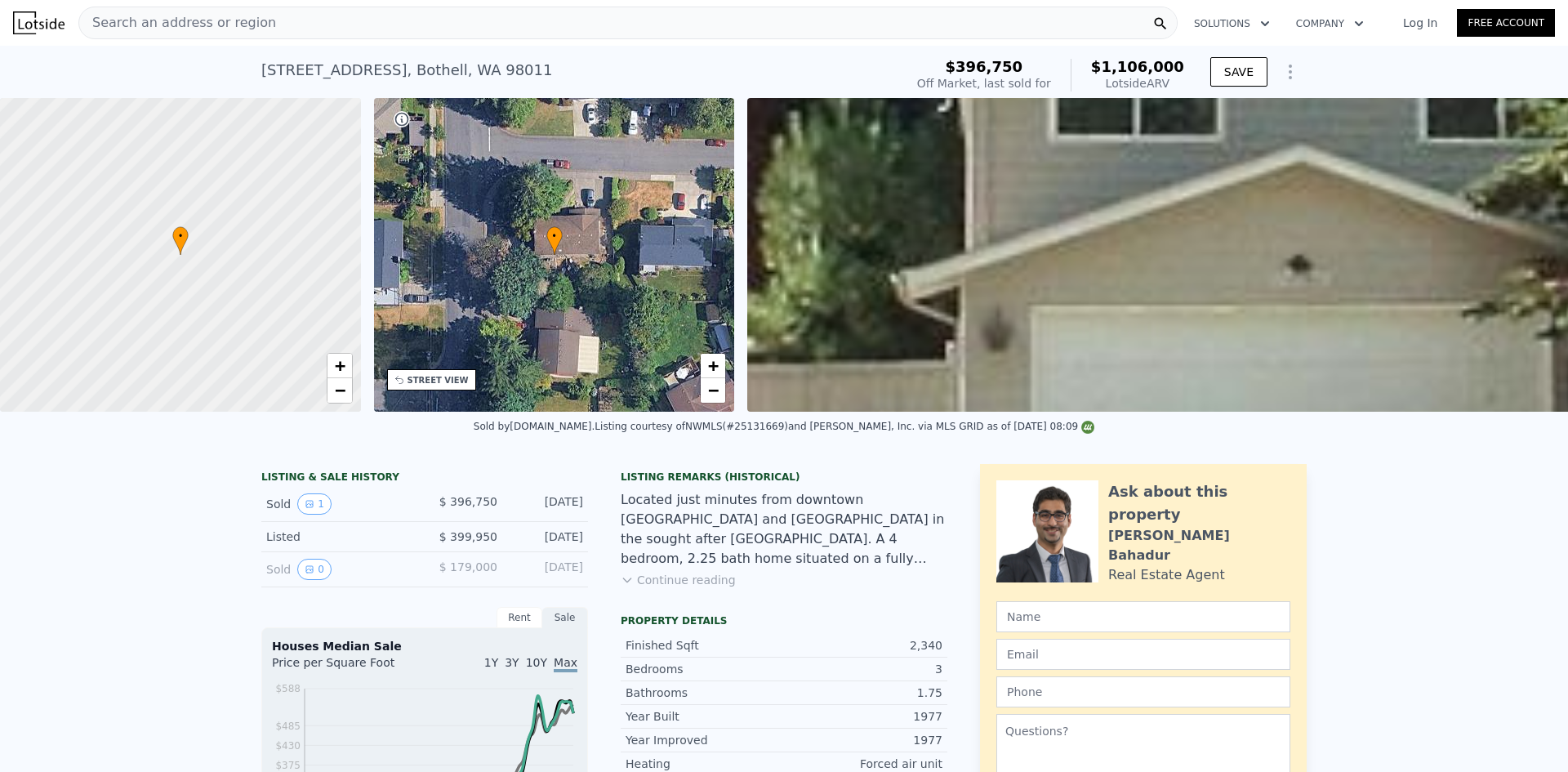
click at [353, 30] on div "Search an address or region" at bounding box center [628, 23] width 1099 height 33
click at [1329, 65] on div "9603 NE 203rd St , Bothell , WA 98011 Sold Oct 2005 for $396,750 (~ARV $1.106m …" at bounding box center [784, 72] width 1568 height 53
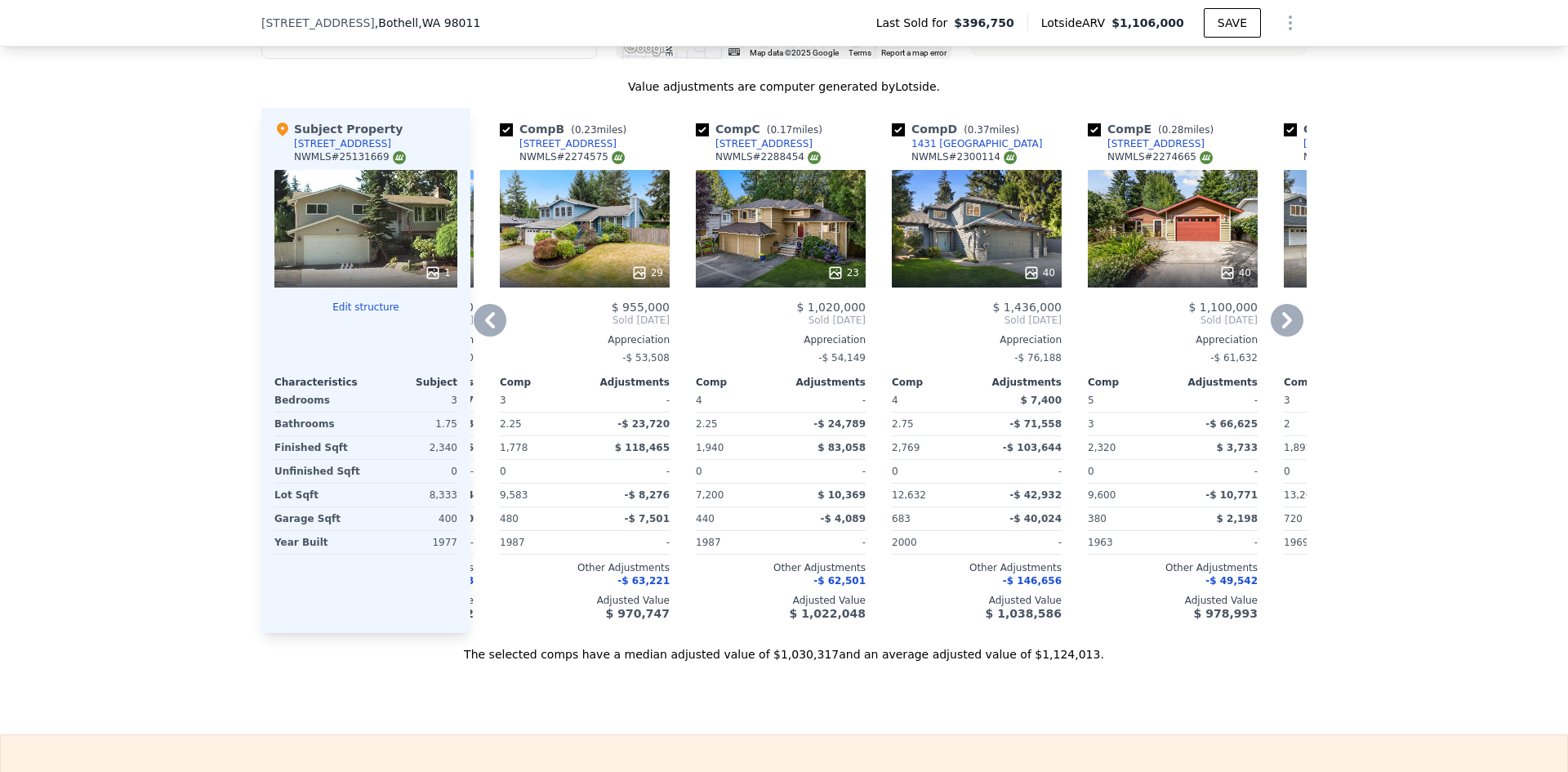
scroll to position [1649, 0]
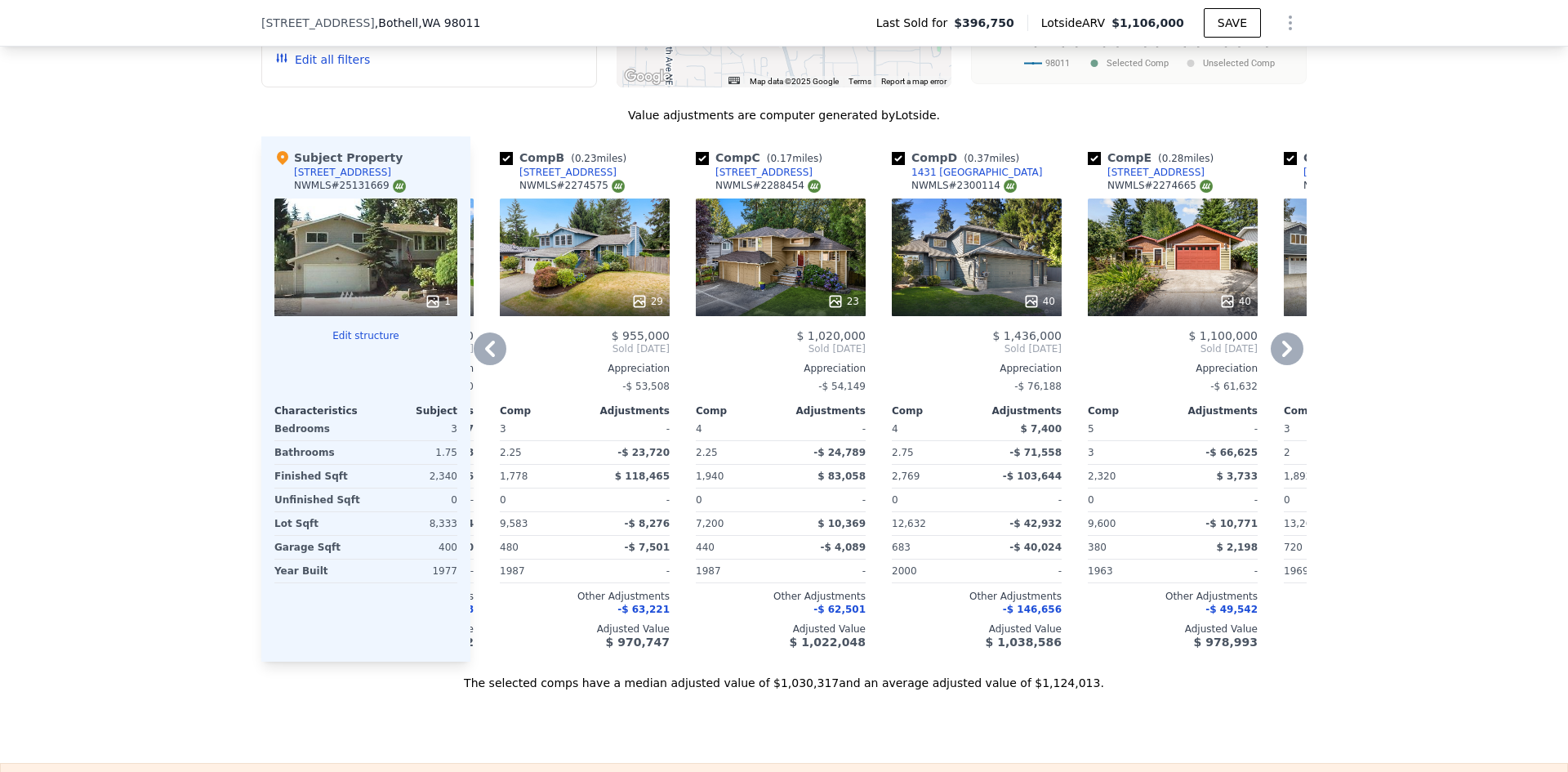
click at [576, 275] on div "29" at bounding box center [585, 257] width 170 height 118
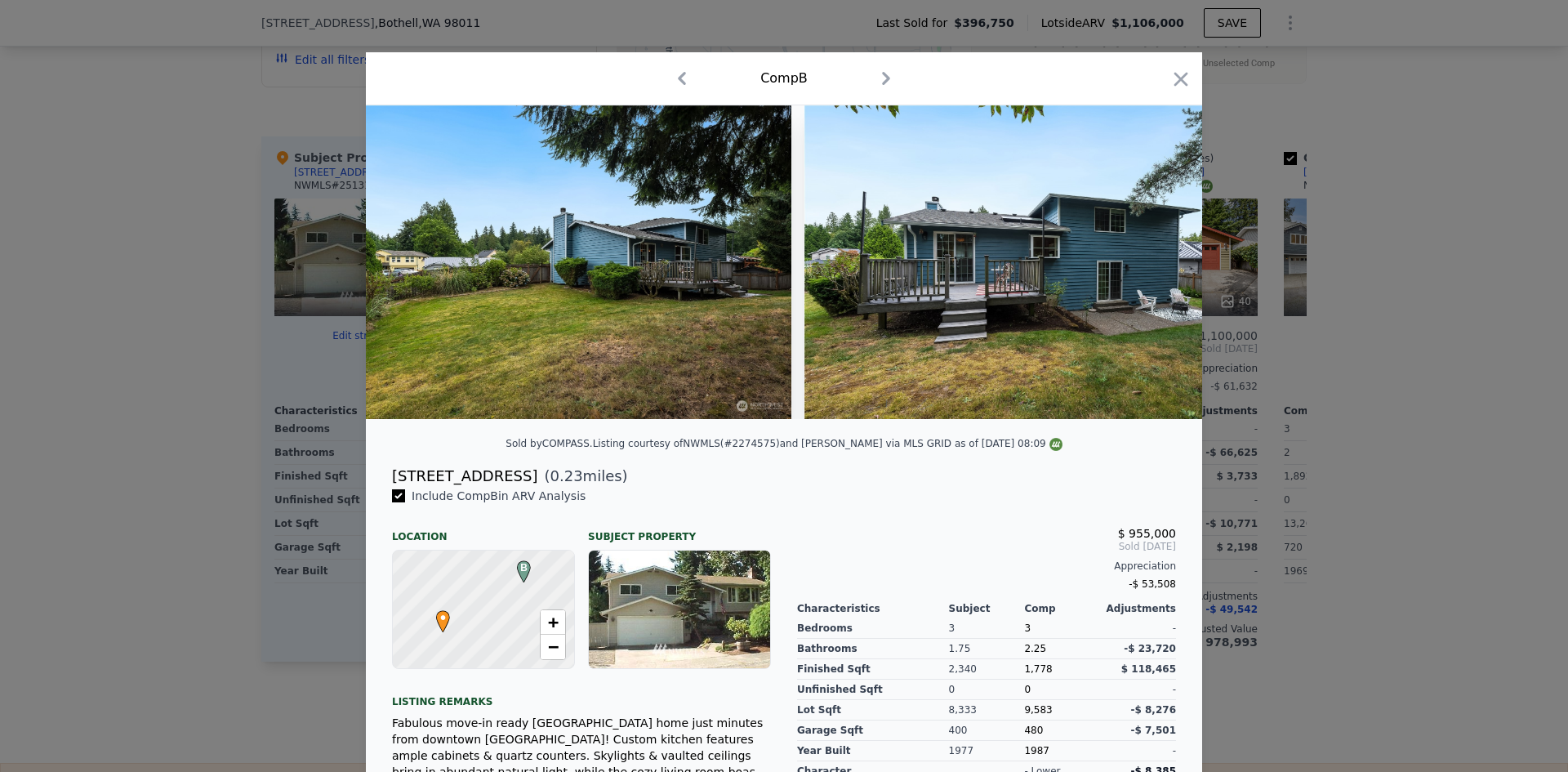
scroll to position [0, 11469]
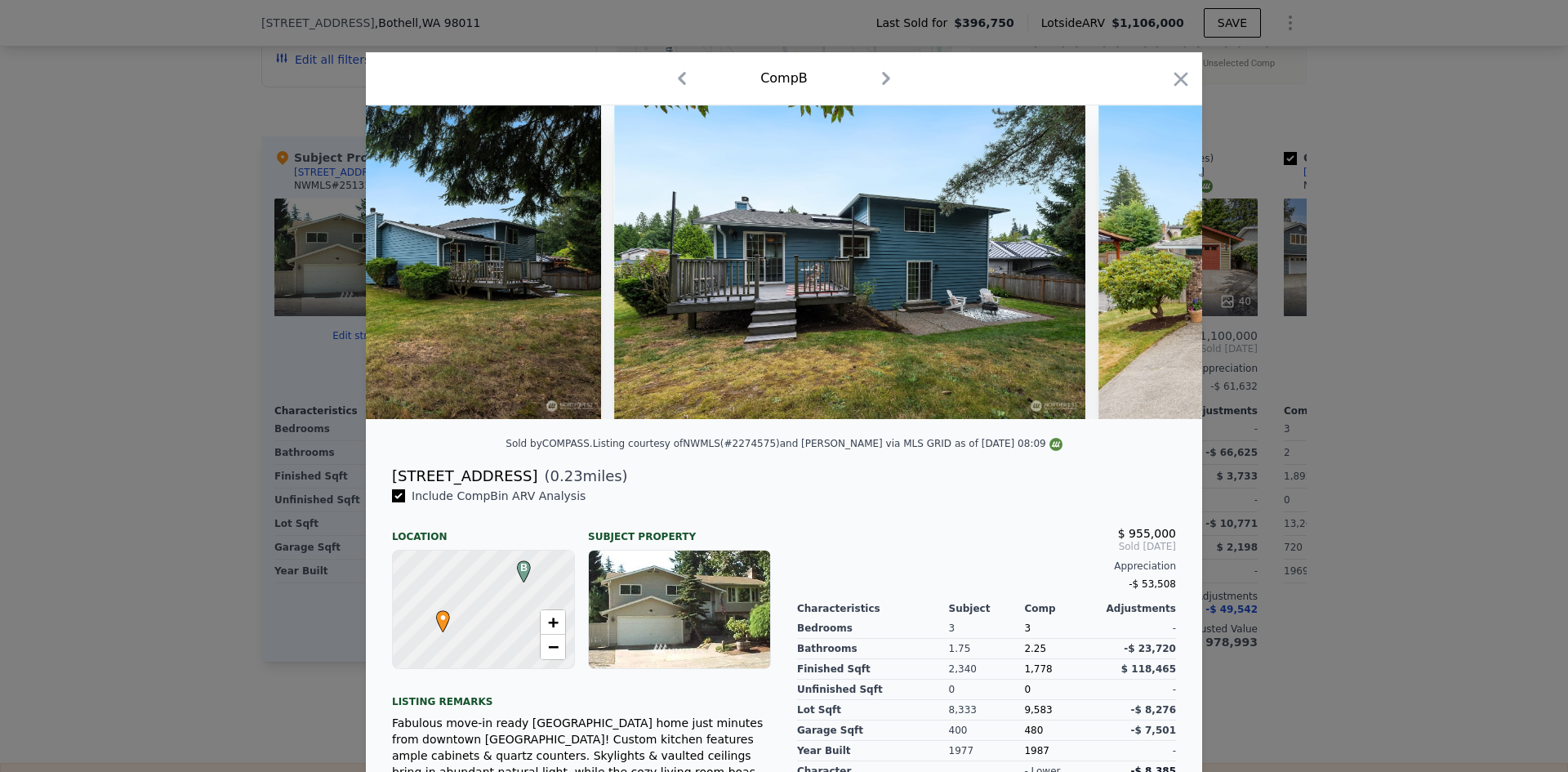
click at [1375, 482] on div at bounding box center [784, 386] width 1568 height 772
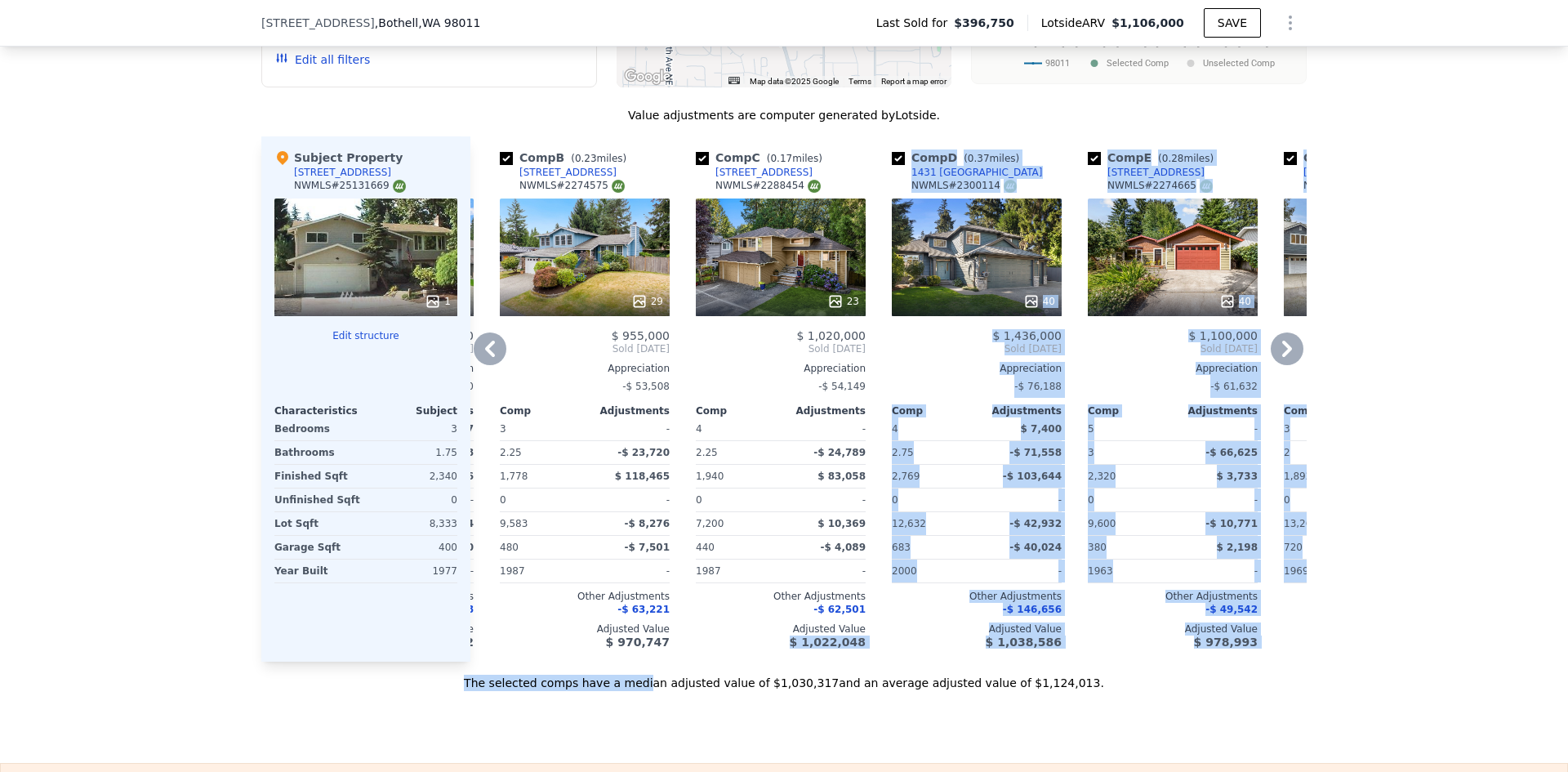
drag, startPoint x: 675, startPoint y: 687, endPoint x: 747, endPoint y: 685, distance: 72.0
click at [747, 685] on div "Value adjustments are computer generated by Lotside . Subject Property 9603 NE …" at bounding box center [784, 399] width 1045 height 584
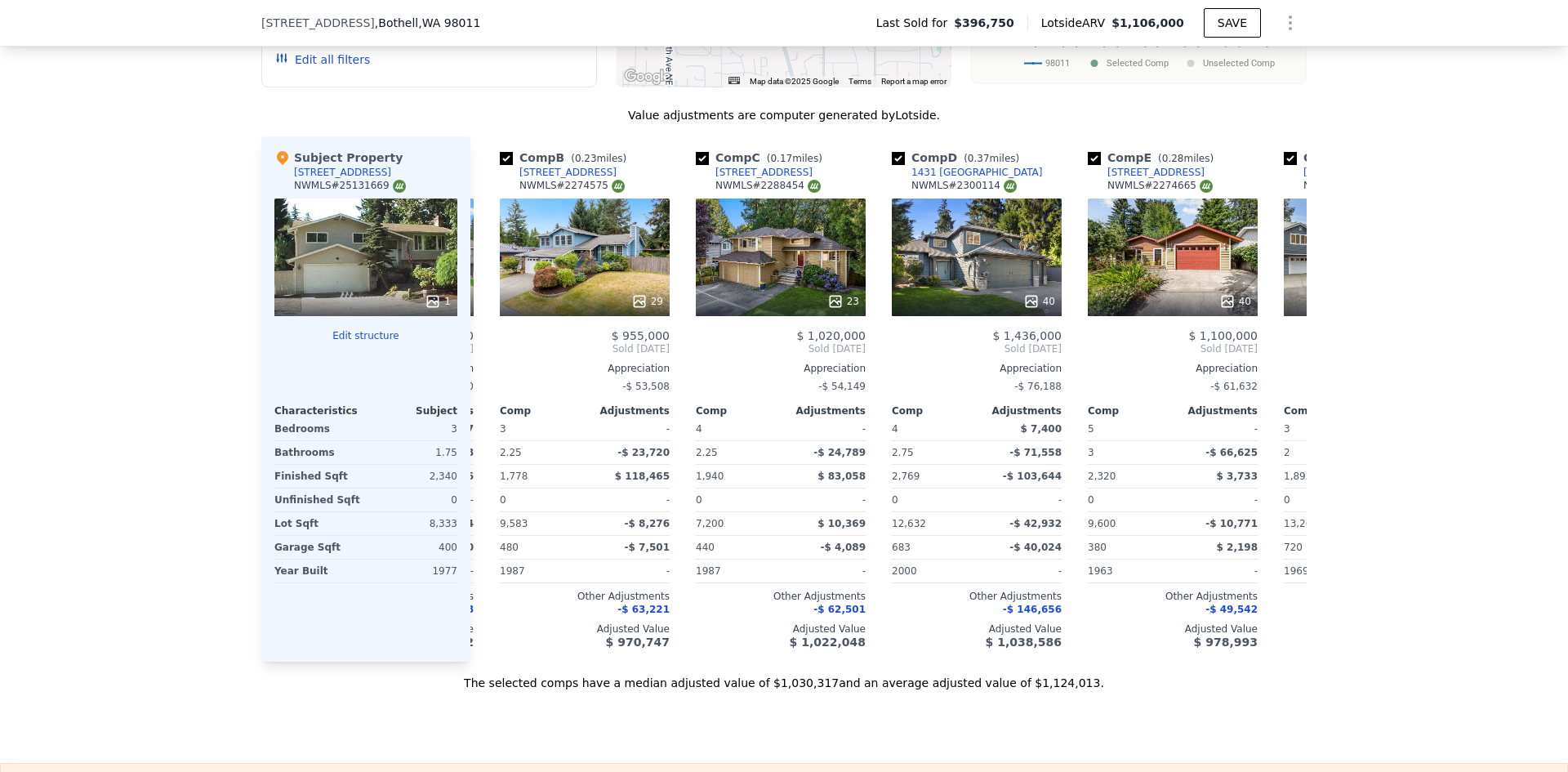
click at [737, 687] on div "The selected comps have a median adjusted value of $1,030,317 and an average ad…" at bounding box center [784, 676] width 1045 height 29
drag, startPoint x: 737, startPoint y: 687, endPoint x: 770, endPoint y: 687, distance: 33.0
click at [770, 687] on div "The selected comps have a median adjusted value of $1,030,317 and an average ad…" at bounding box center [784, 676] width 1045 height 29
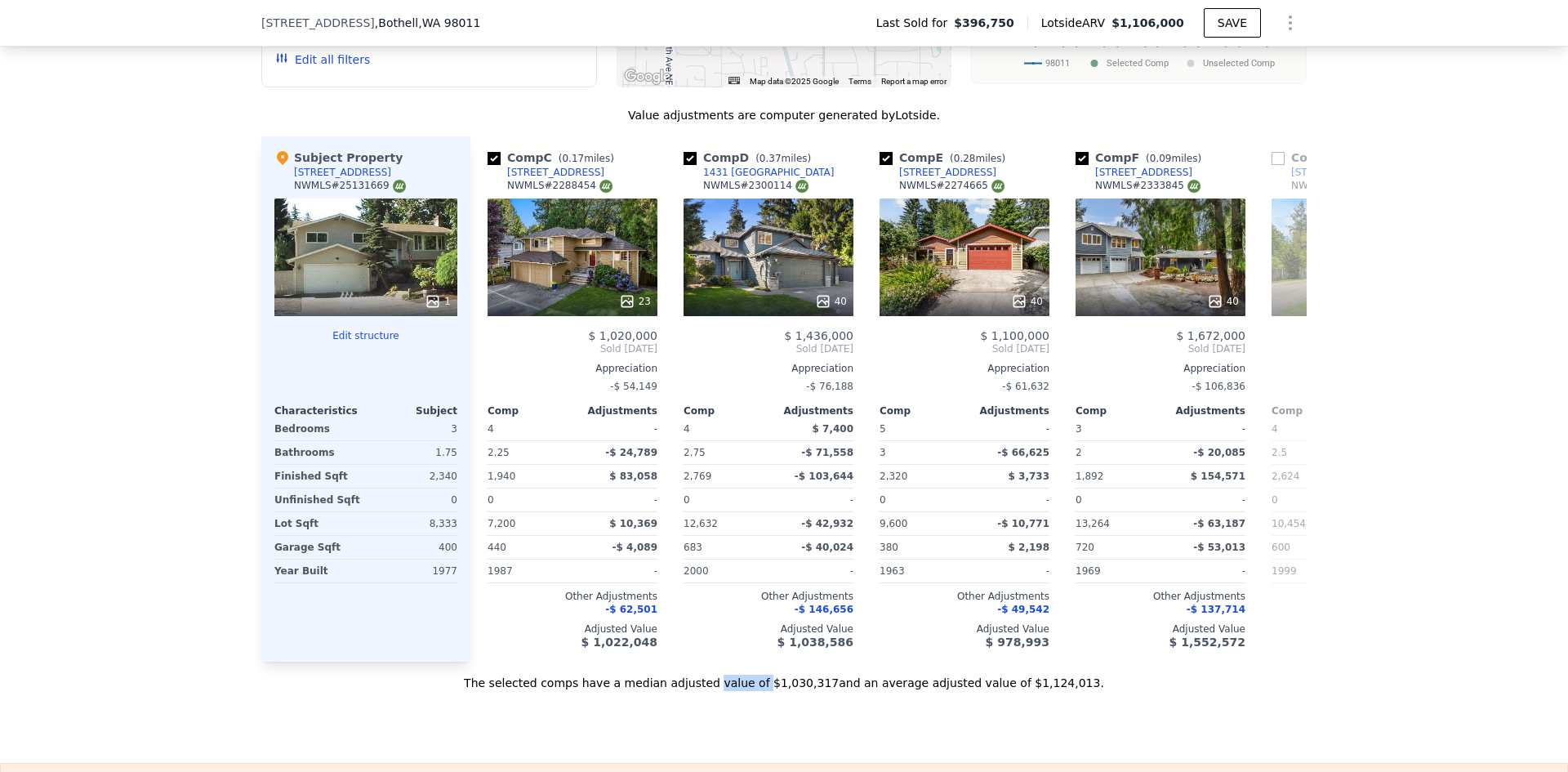
scroll to position [0, 414]
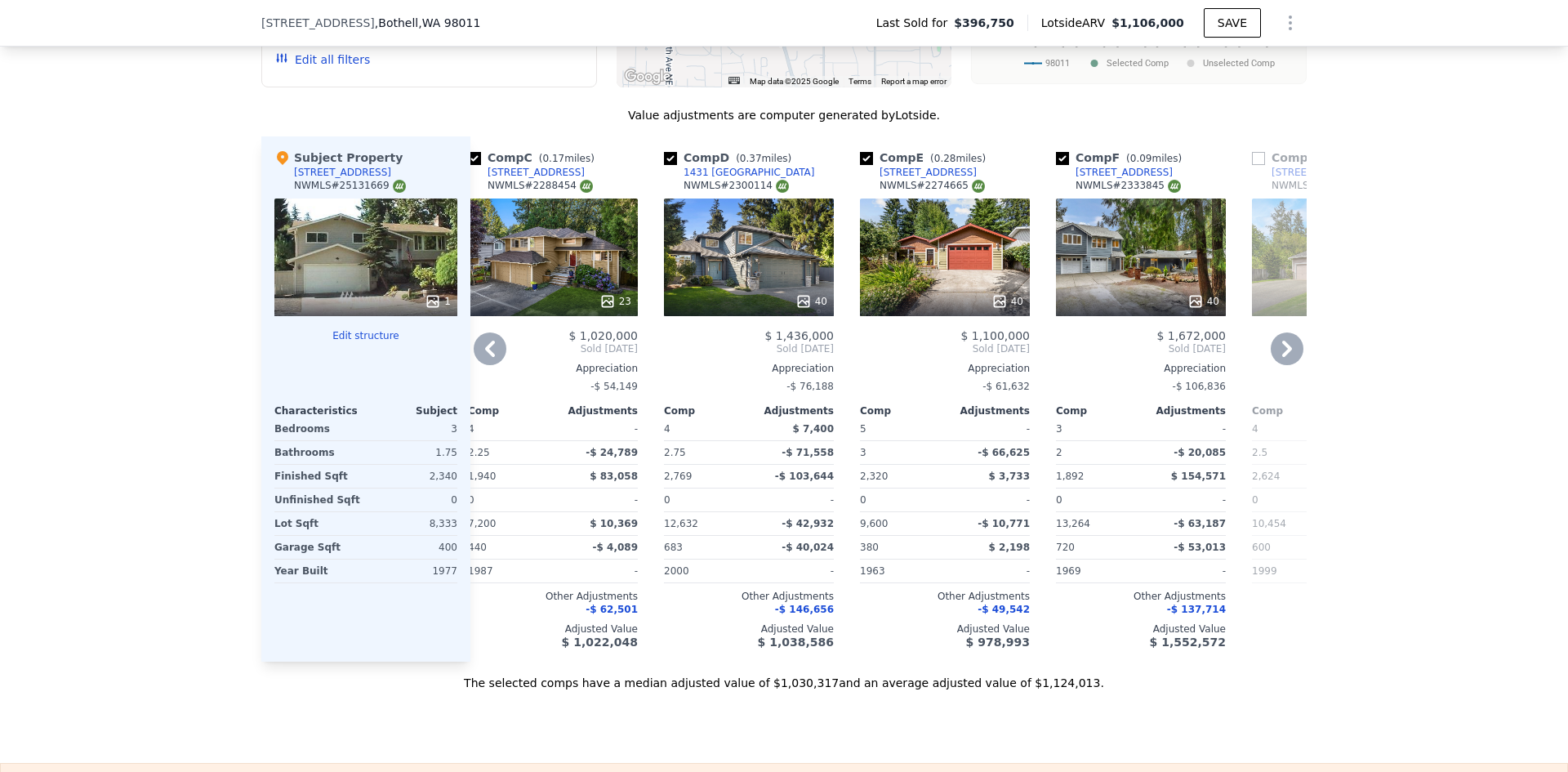
click at [565, 225] on div "23" at bounding box center [553, 257] width 170 height 118
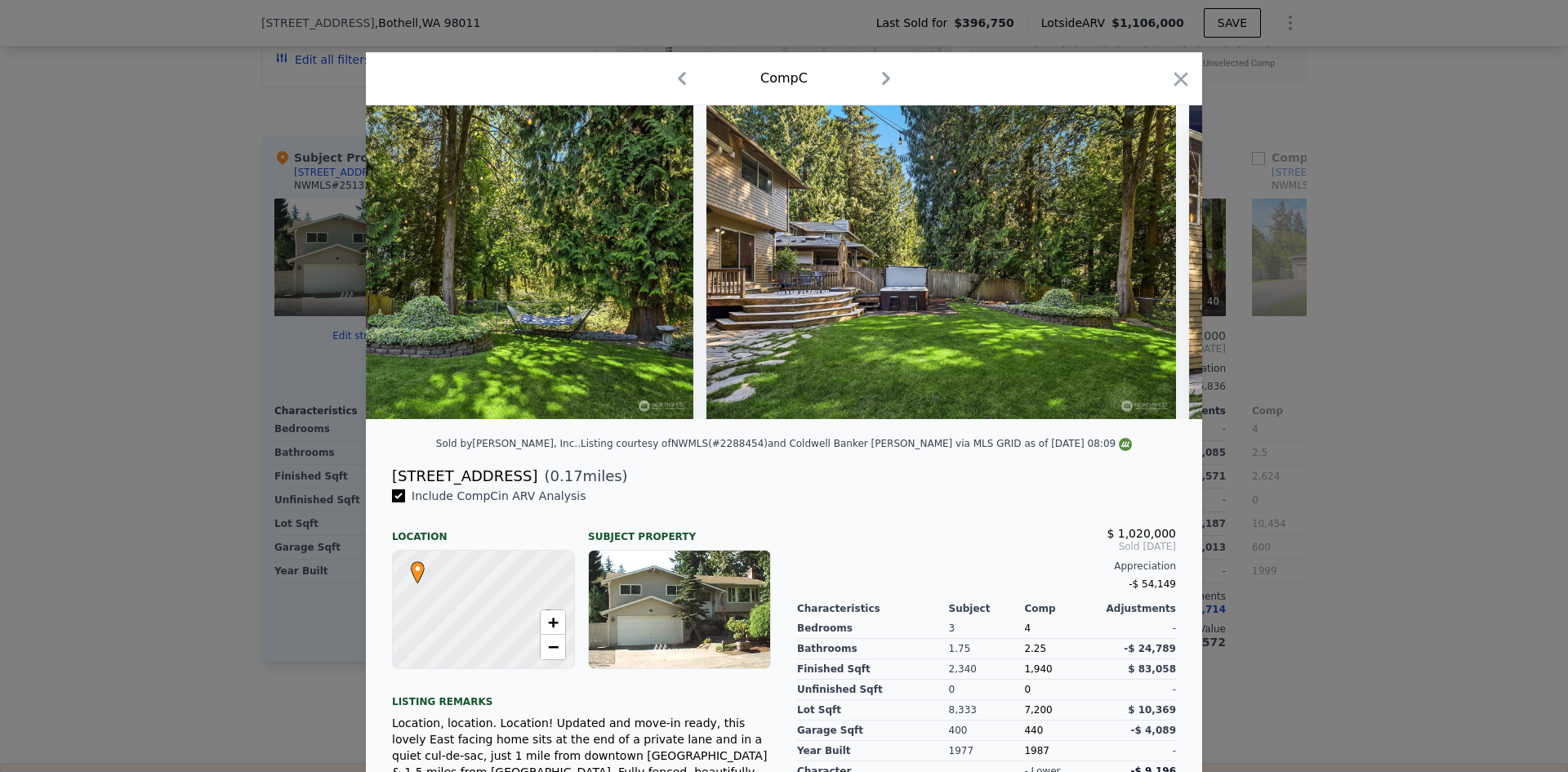
scroll to position [0, 7883]
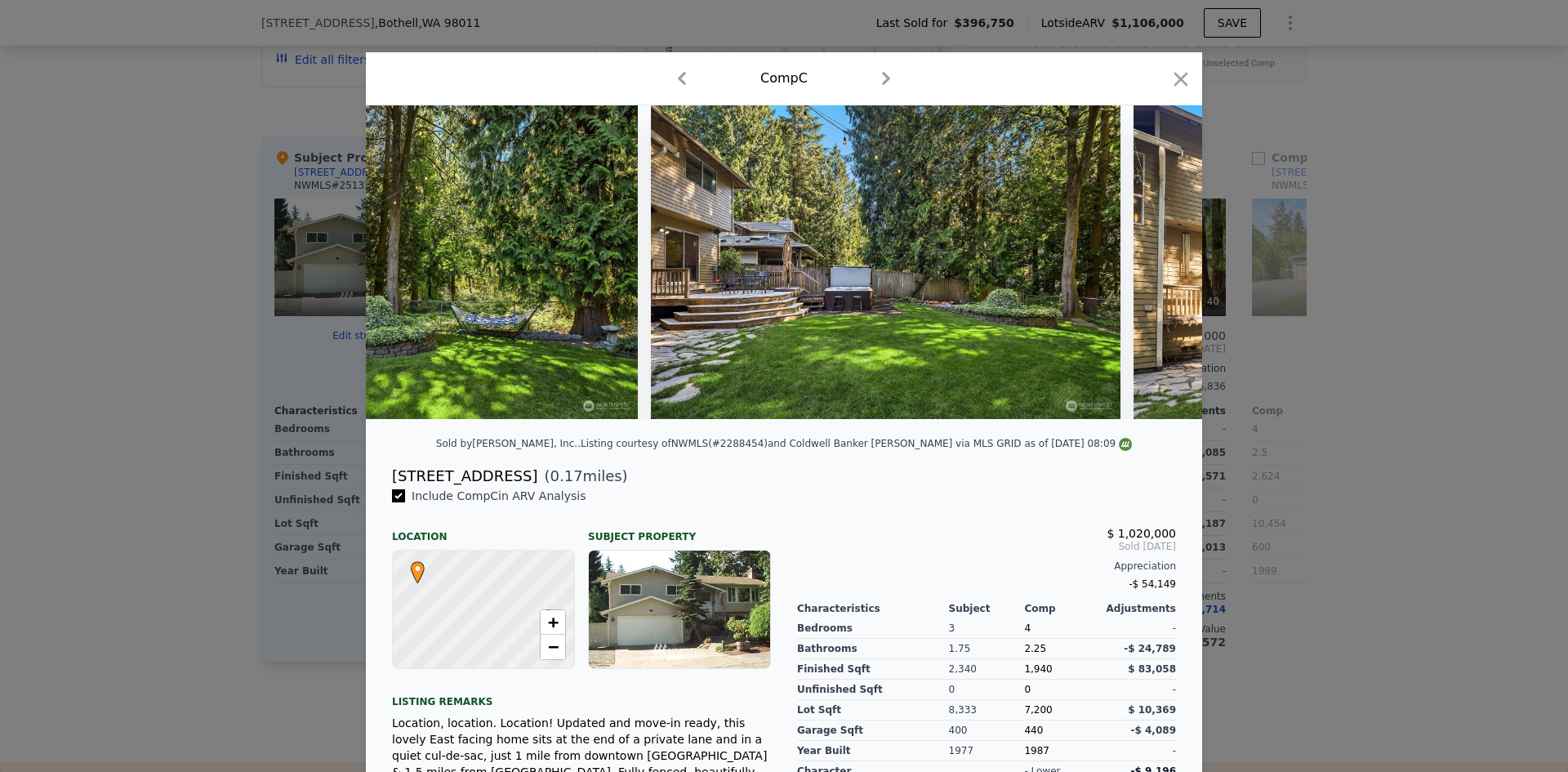
click at [1351, 480] on div at bounding box center [784, 386] width 1568 height 772
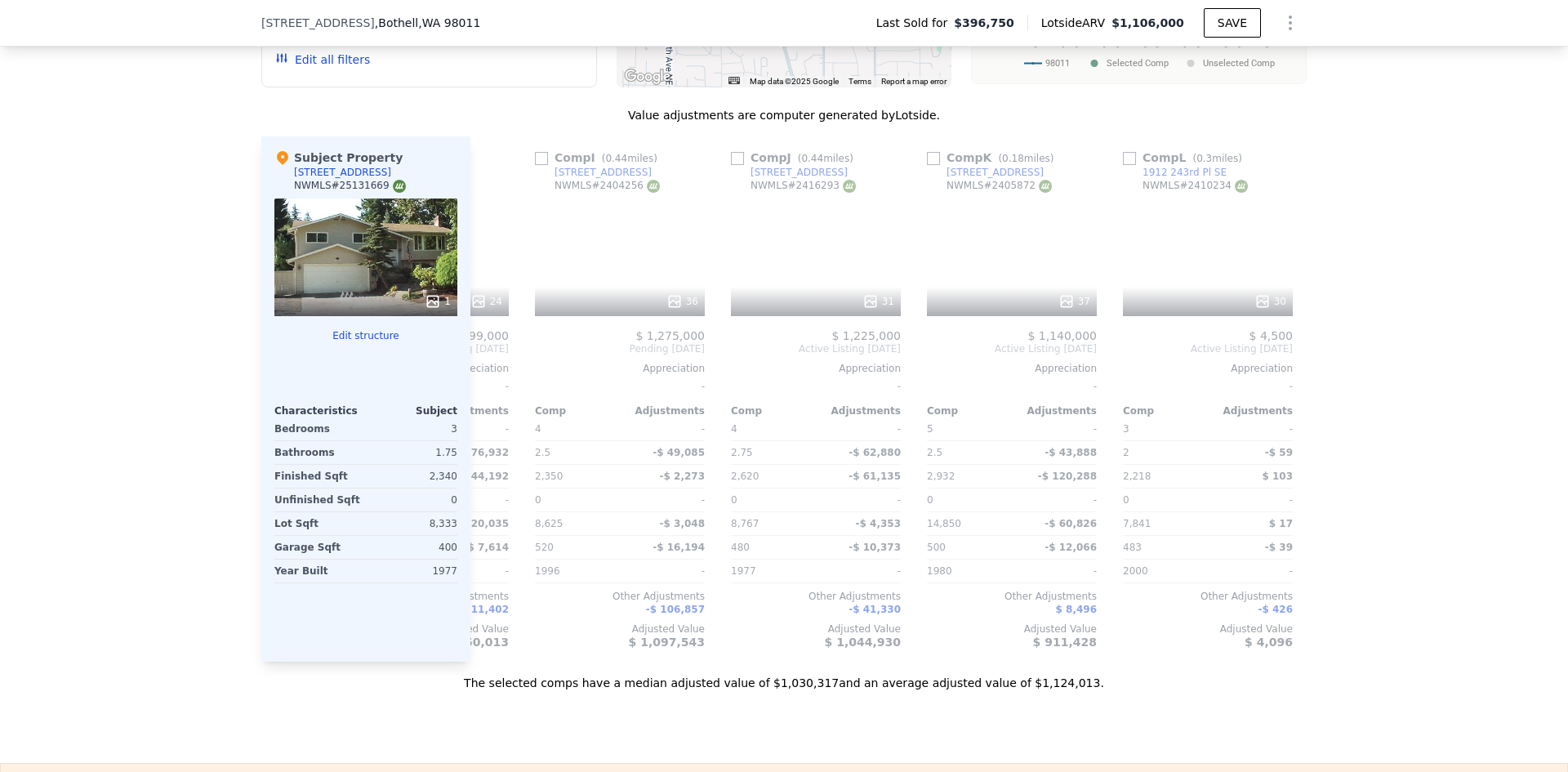
scroll to position [0, 1554]
